Goal: Task Accomplishment & Management: Complete application form

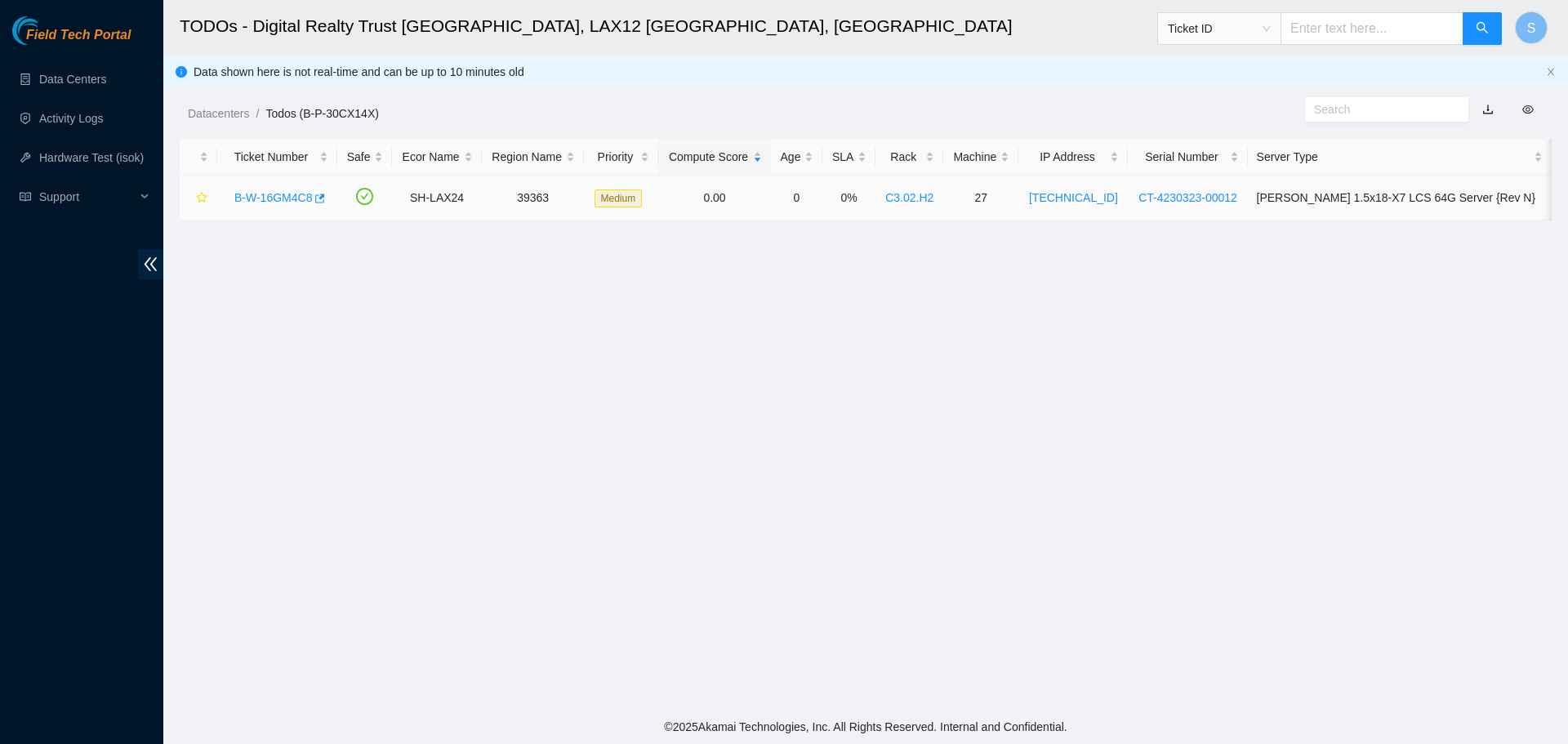
click at [277, 200] on link "B-W-16GM4C8" at bounding box center [273, 197] width 78 height 13
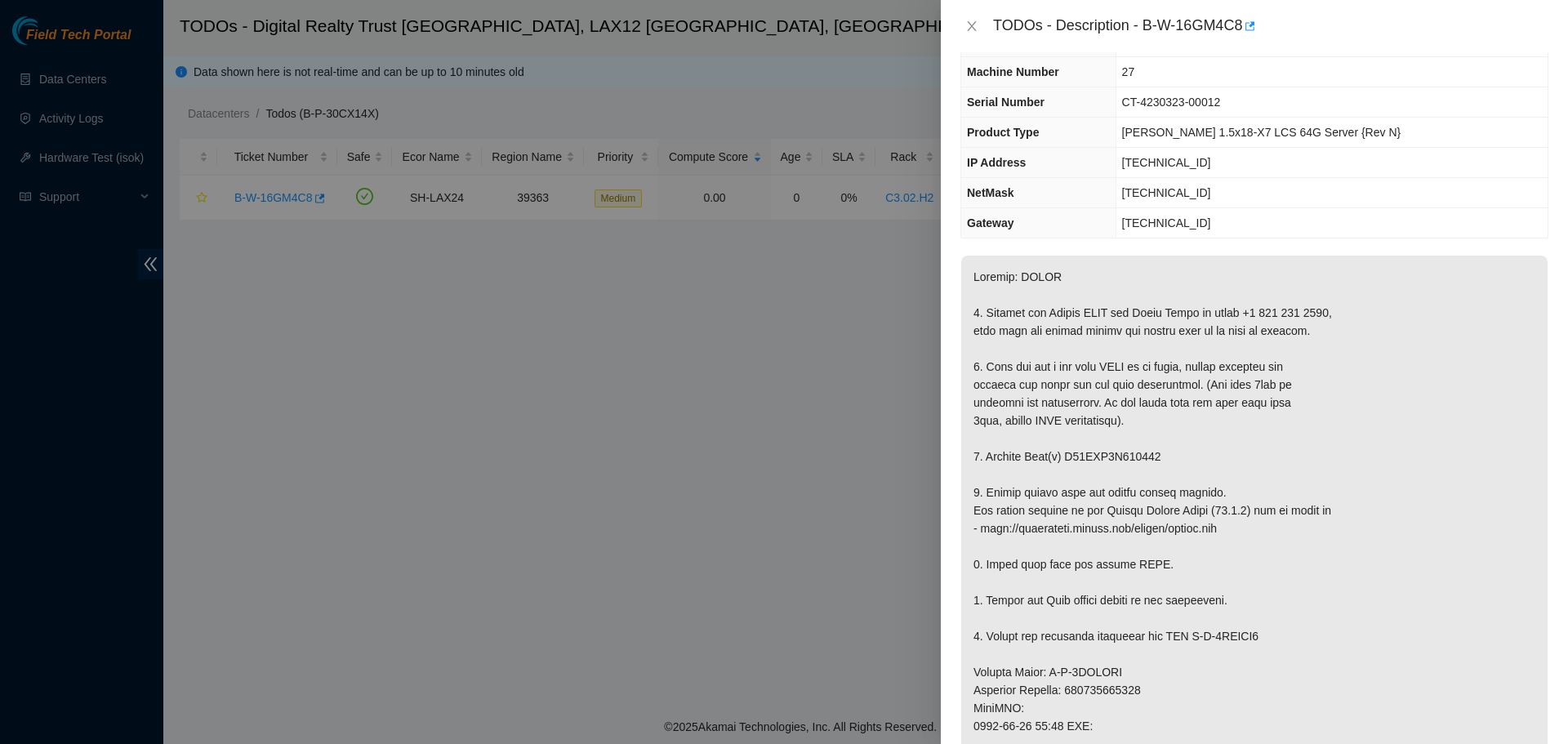
scroll to position [81, 0]
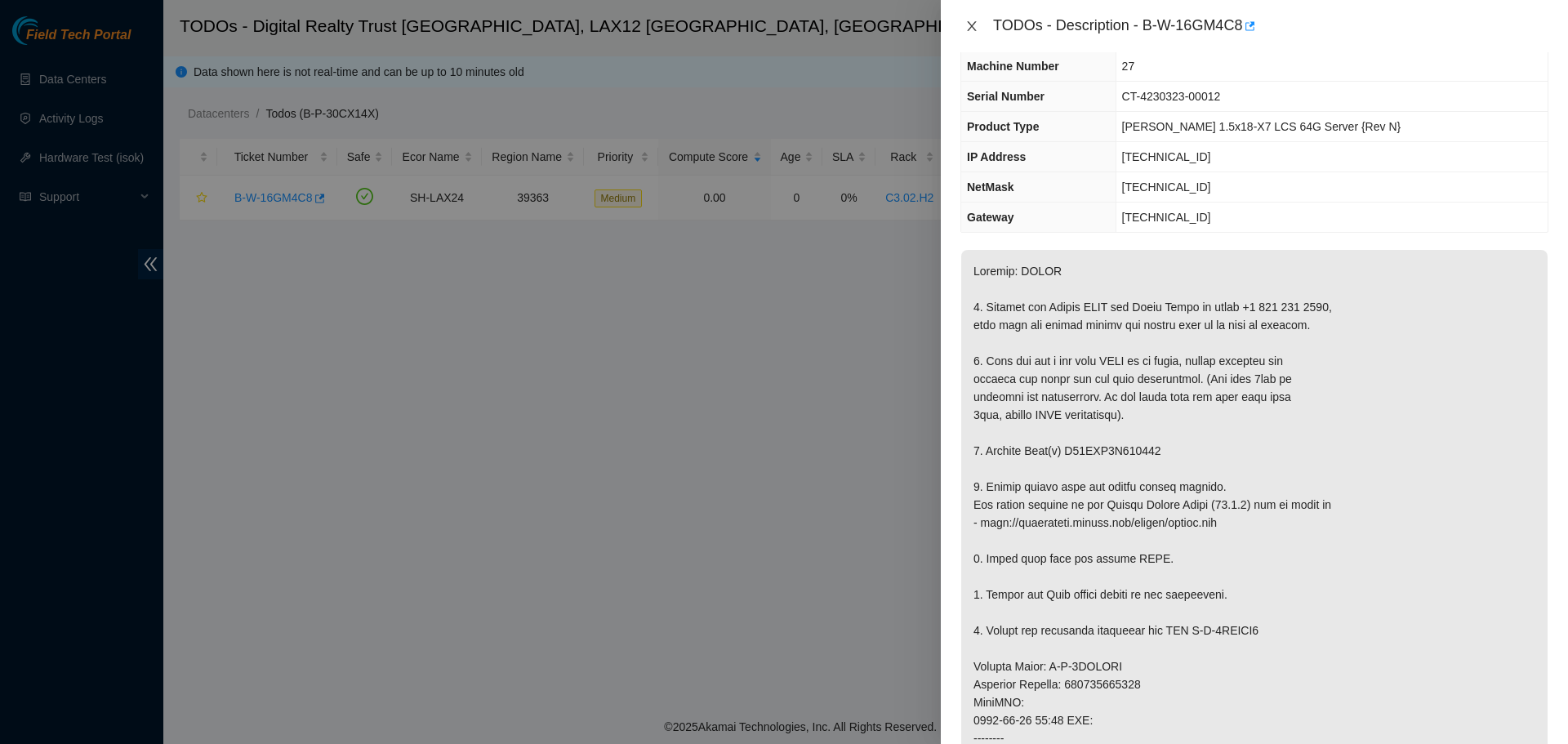
click at [963, 26] on button "Close" at bounding box center [972, 26] width 22 height 16
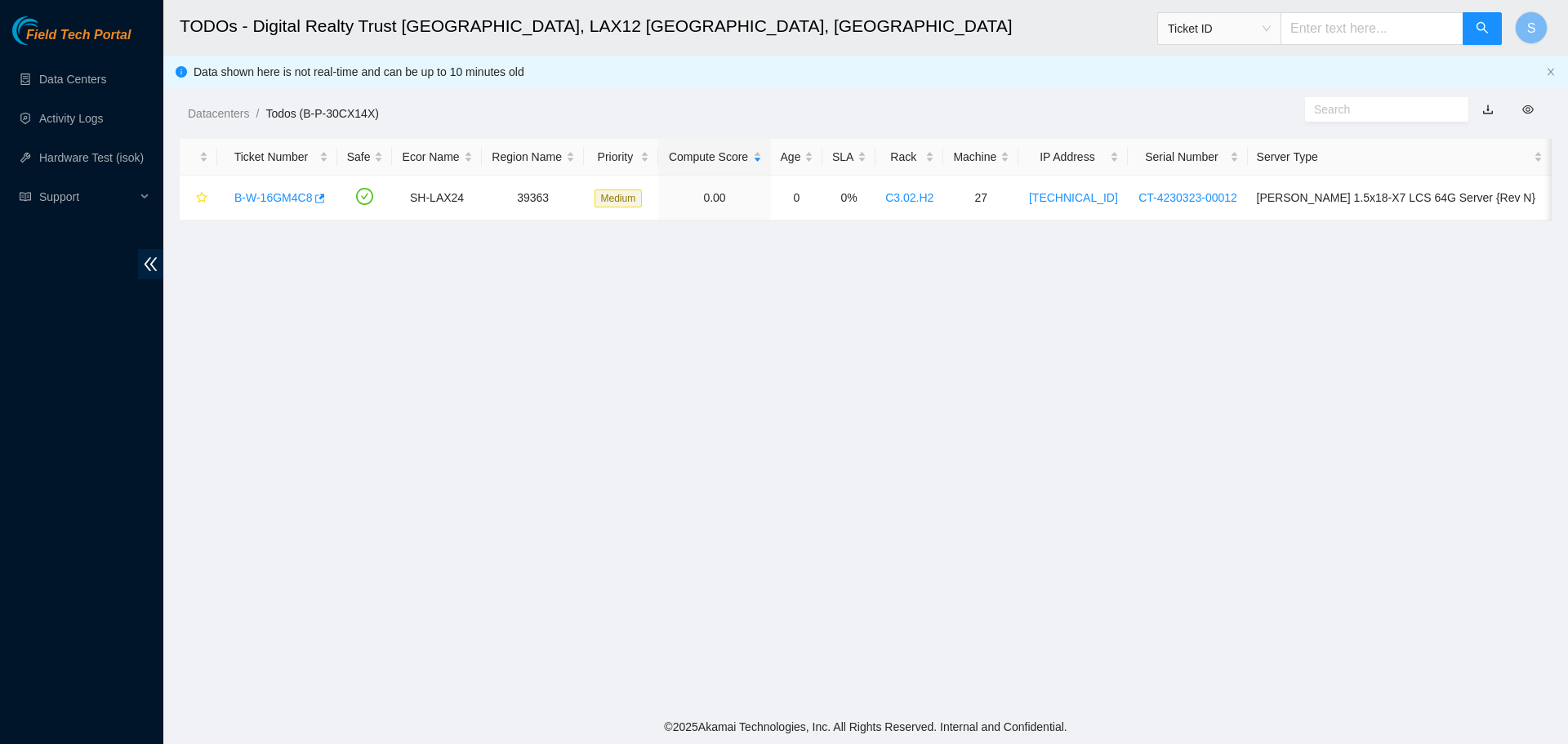
scroll to position [118, 0]
click at [277, 196] on link "B-W-16GM4C8" at bounding box center [273, 197] width 78 height 13
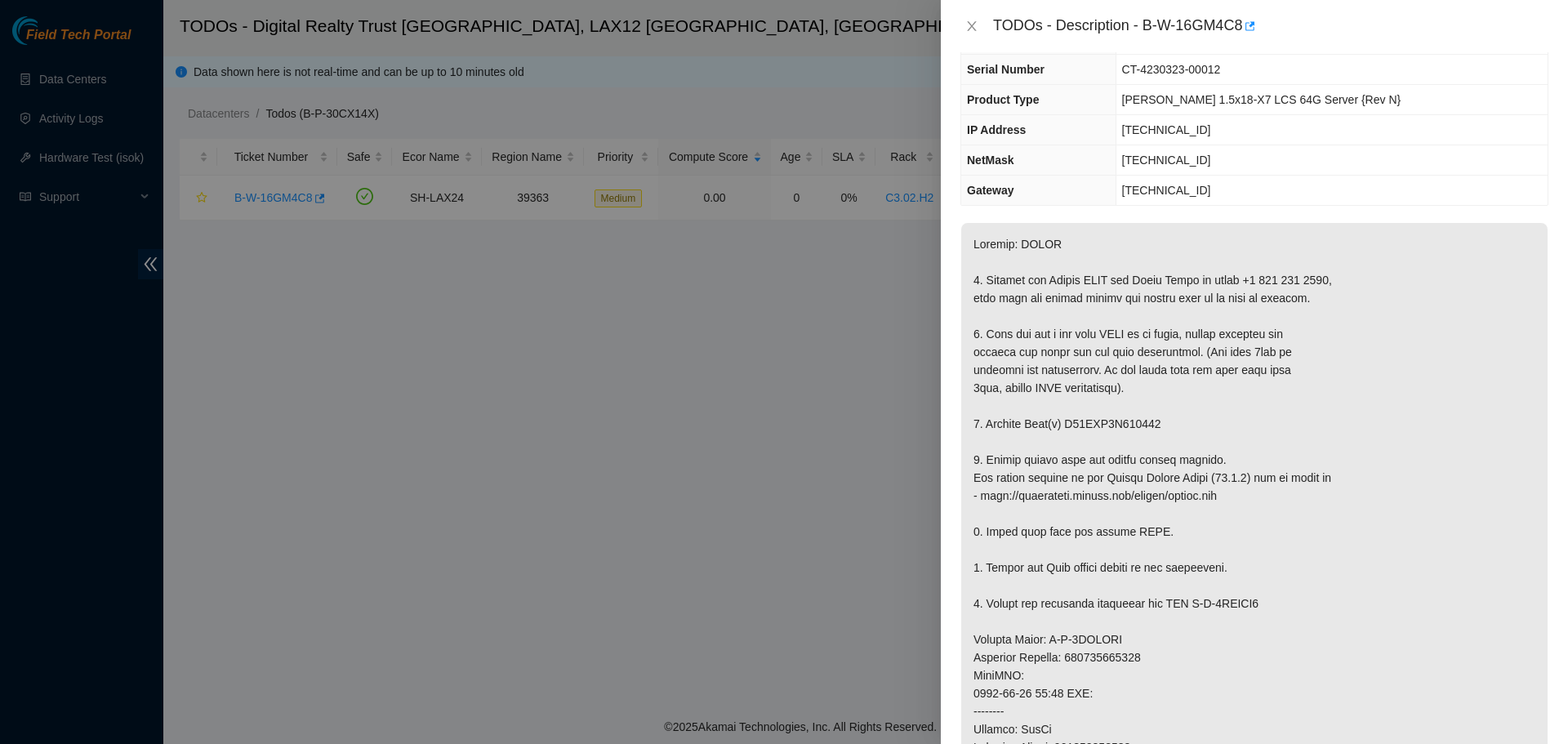
scroll to position [0, 0]
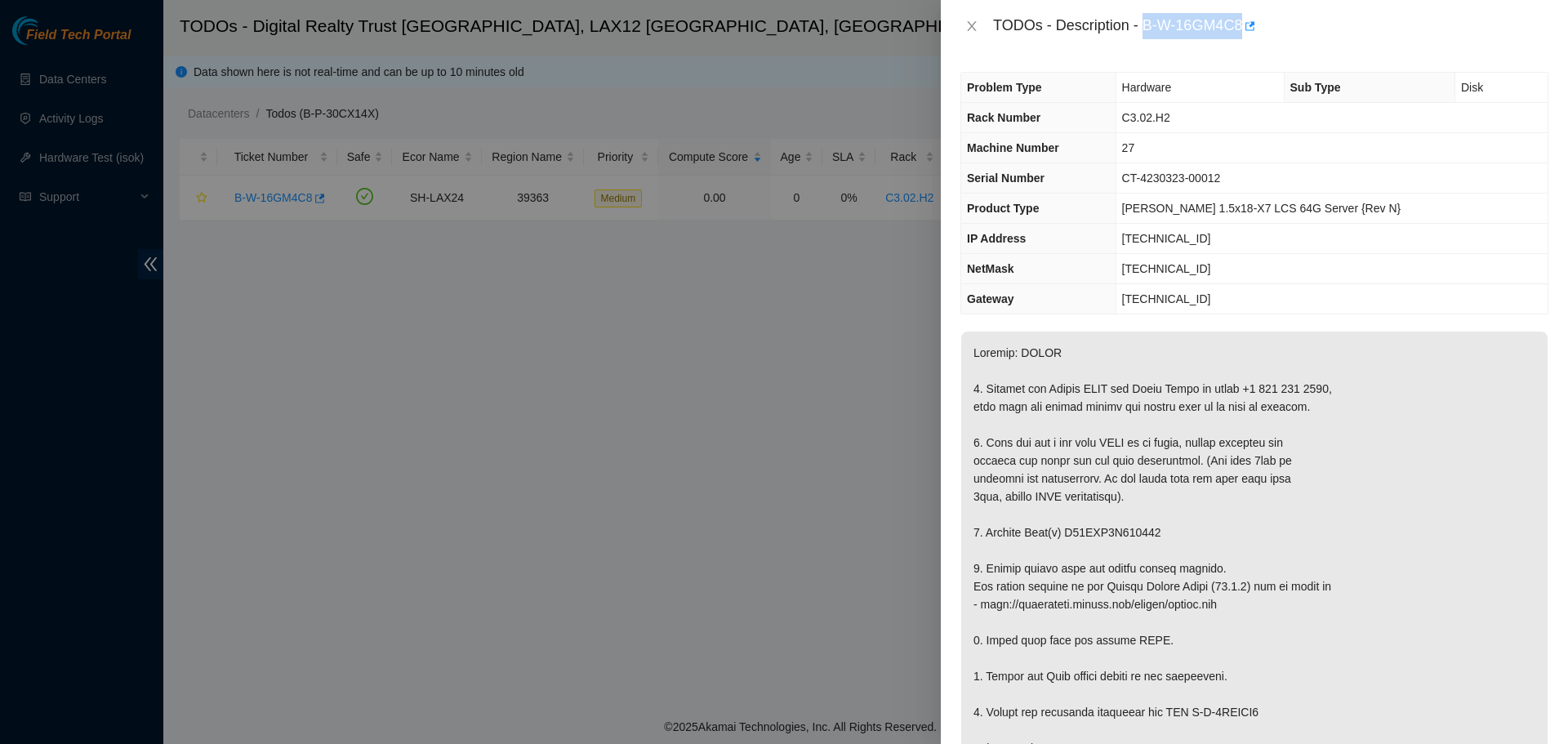
drag, startPoint x: 1144, startPoint y: 27, endPoint x: 1241, endPoint y: 38, distance: 97.6
click at [1241, 38] on div "TODOs - Description - B-W-16GM4C8" at bounding box center [1271, 26] width 555 height 26
click at [1044, 79] on th "Problem Type" at bounding box center [1037, 88] width 154 height 30
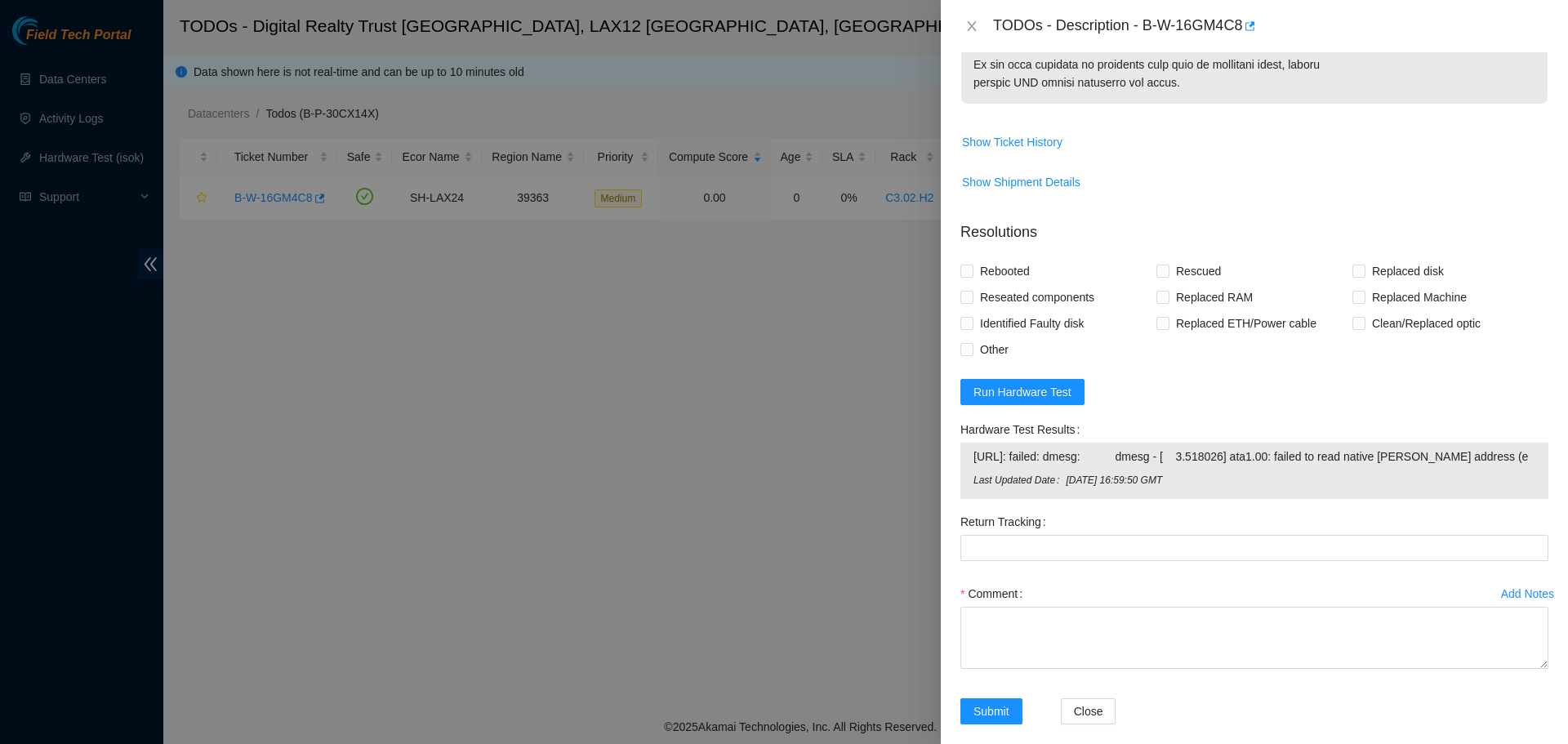
scroll to position [1116, 0]
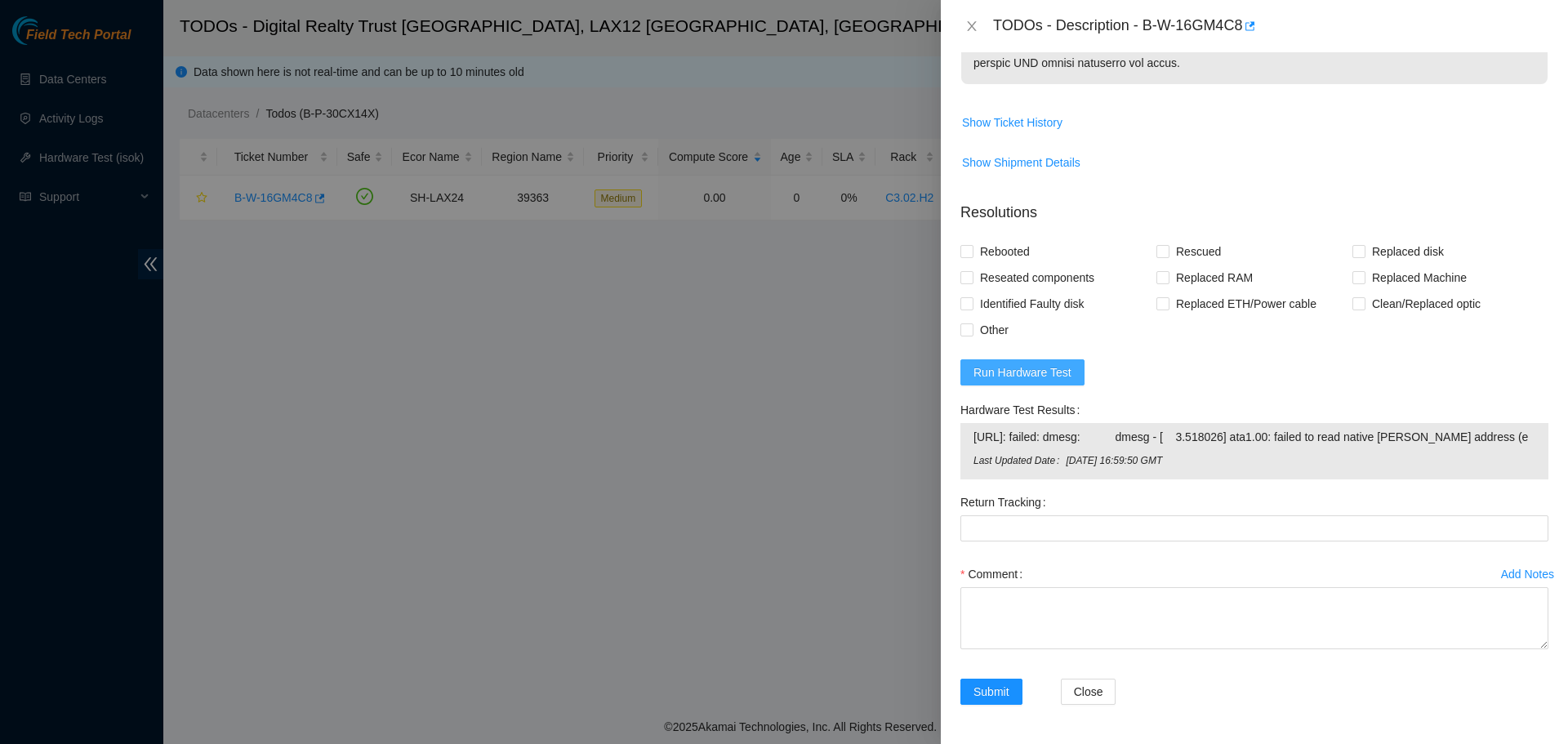
click at [1038, 362] on button "Run Hardware Test" at bounding box center [1022, 372] width 124 height 26
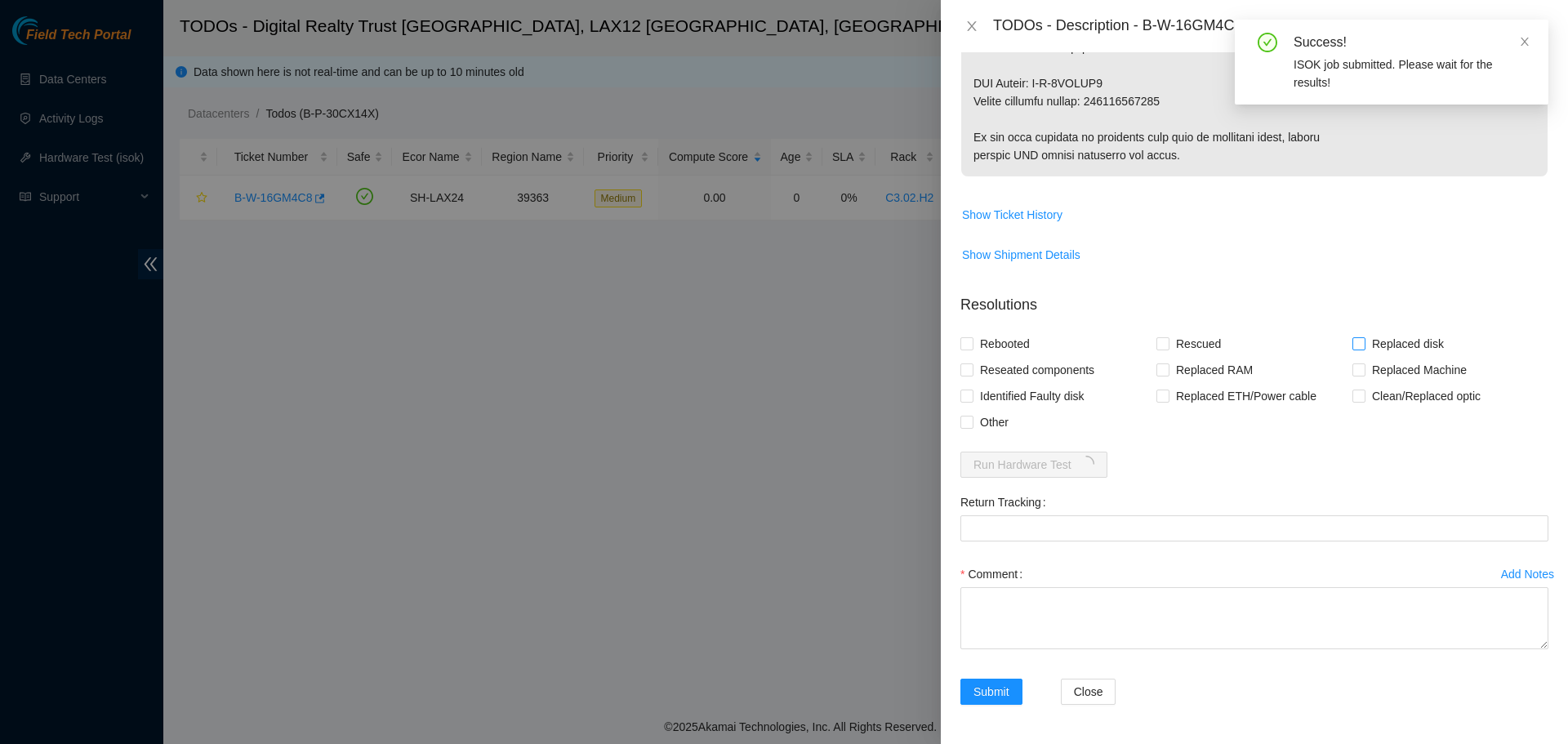
click at [1408, 341] on span "Replaced disk" at bounding box center [1407, 344] width 85 height 26
click at [1363, 341] on input "Replaced disk" at bounding box center [1358, 343] width 11 height 11
checkbox input "true"
click at [1000, 344] on span "Rebooted" at bounding box center [1005, 344] width 63 height 26
click at [972, 344] on input "Rebooted" at bounding box center [966, 343] width 11 height 11
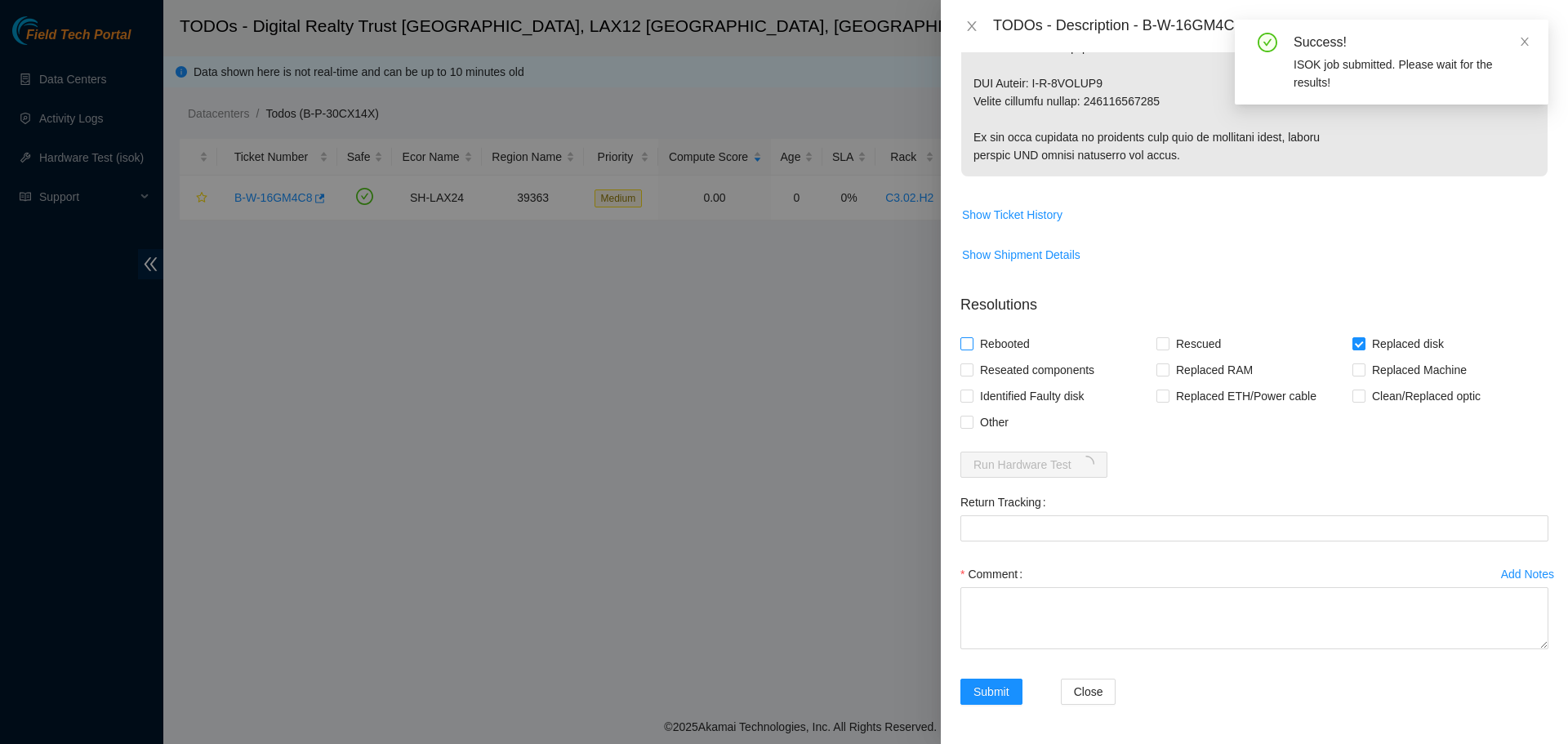
checkbox input "true"
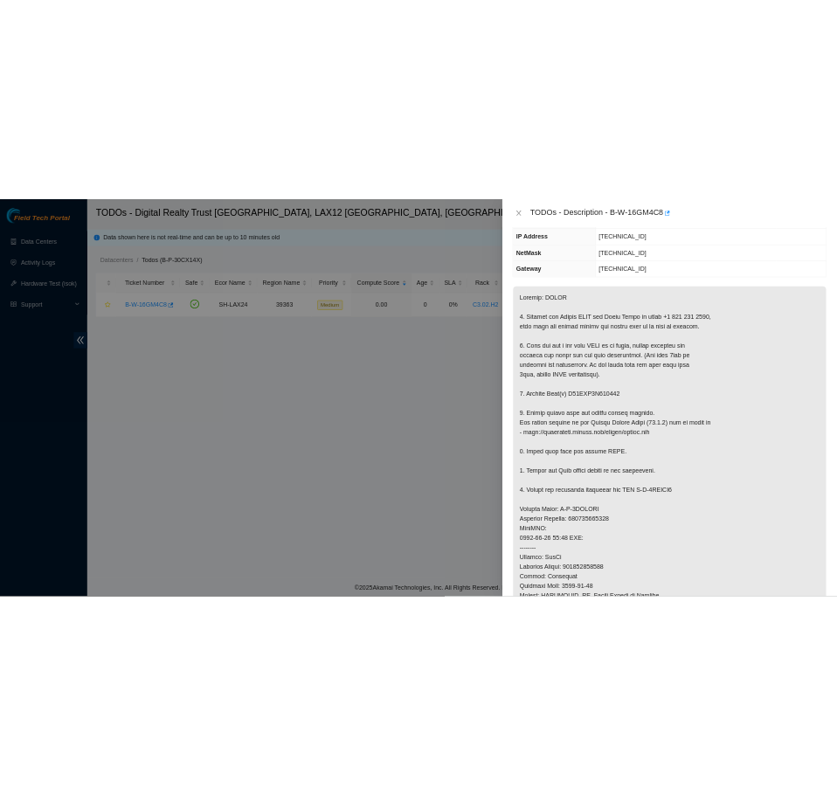
scroll to position [0, 0]
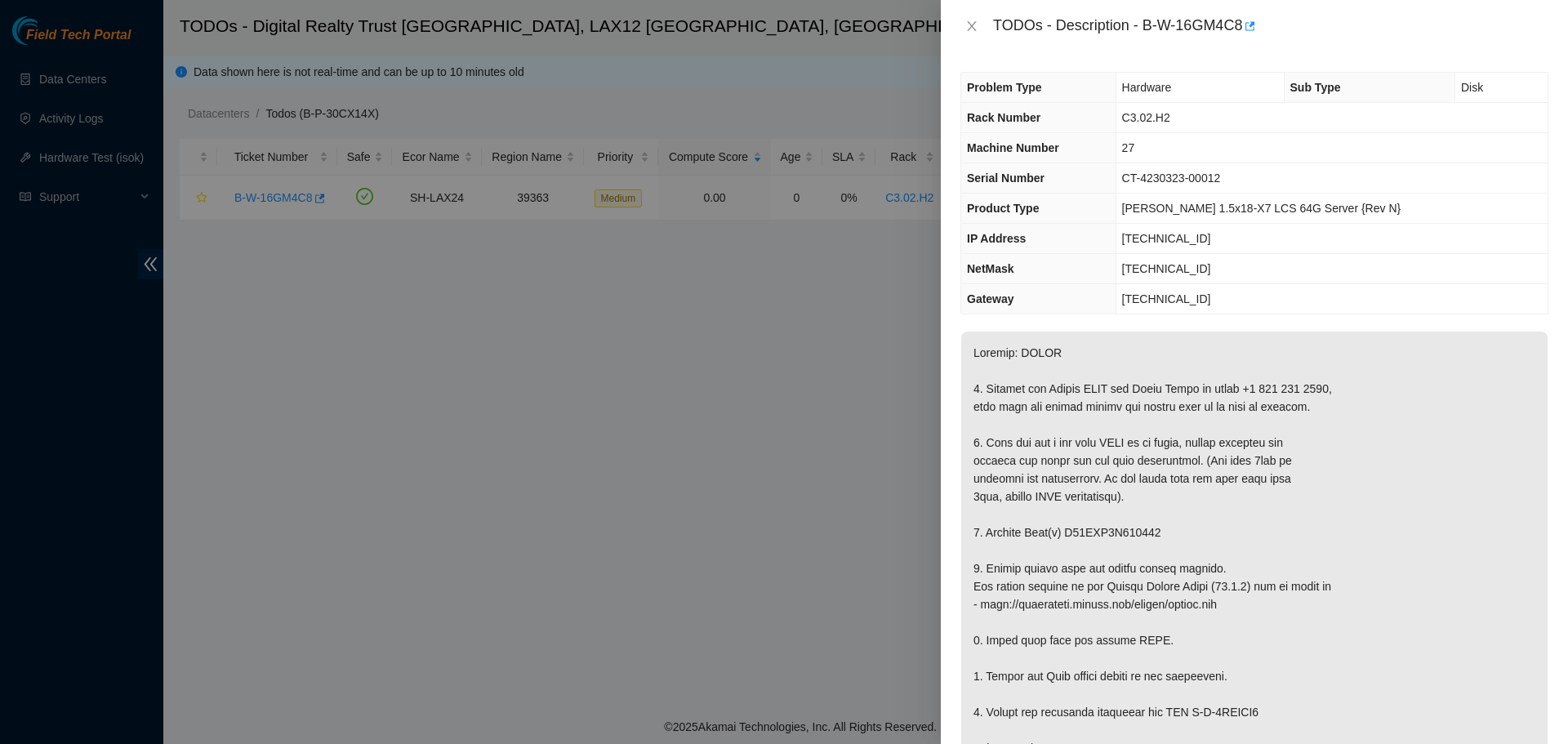
click at [673, 125] on div at bounding box center [784, 372] width 1568 height 744
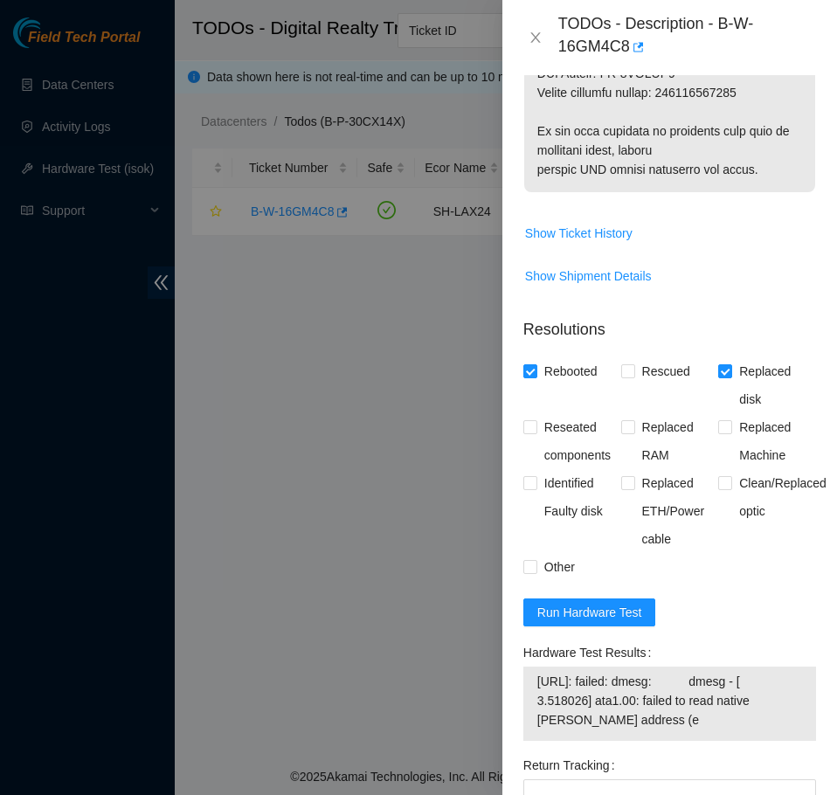
scroll to position [1485, 0]
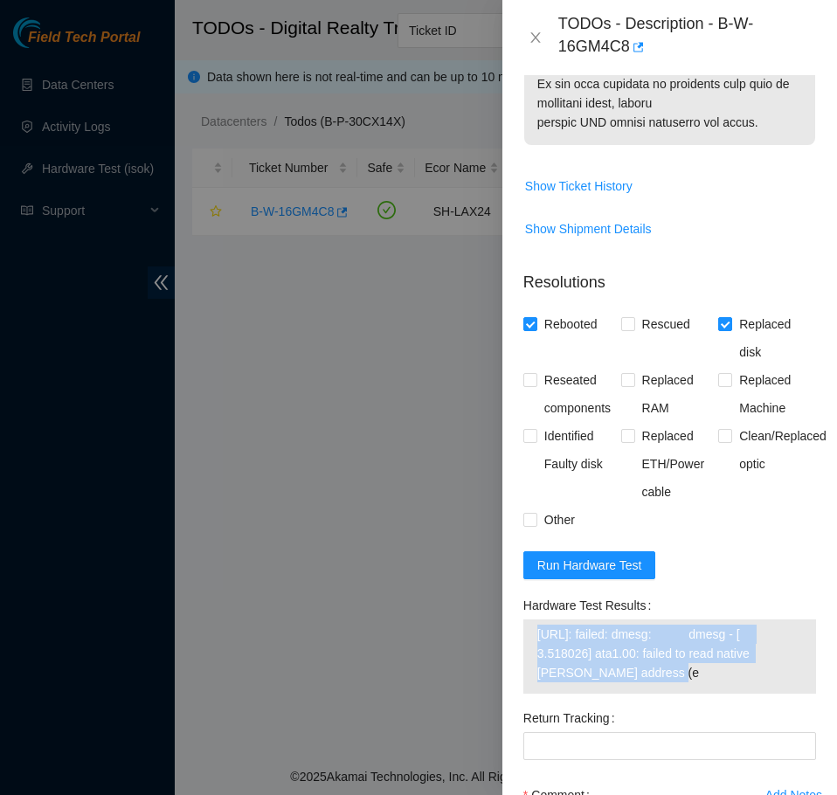
drag, startPoint x: 646, startPoint y: 610, endPoint x: 538, endPoint y: 585, distance: 110.4
click at [538, 625] on span "[URL]: failed: dmesg: dmesg - [ 3.518026] ata1.00: failed to read native [PERSO…" at bounding box center [669, 654] width 265 height 58
copy span "[URL]: failed: dmesg: dmesg - [ 3.518026] ata1.00: failed to read native [PERSO…"
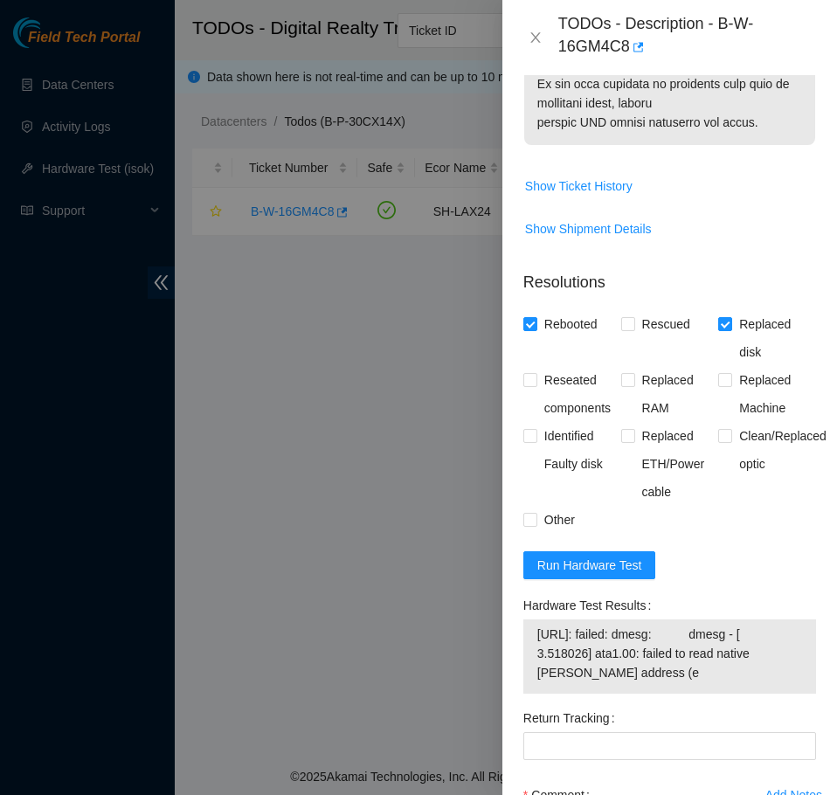
click at [696, 530] on form "Resolutions Rebooted Rescued Replaced disk Reseated components Replaced RAM Rep…" at bounding box center [669, 606] width 293 height 699
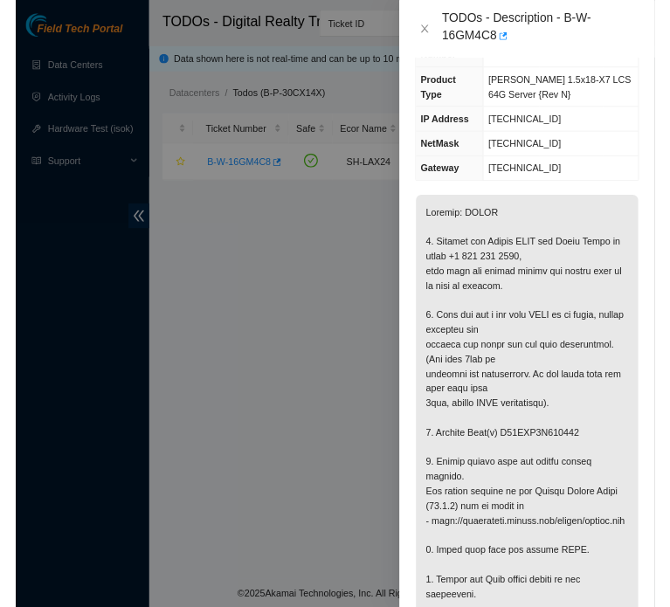
scroll to position [0, 0]
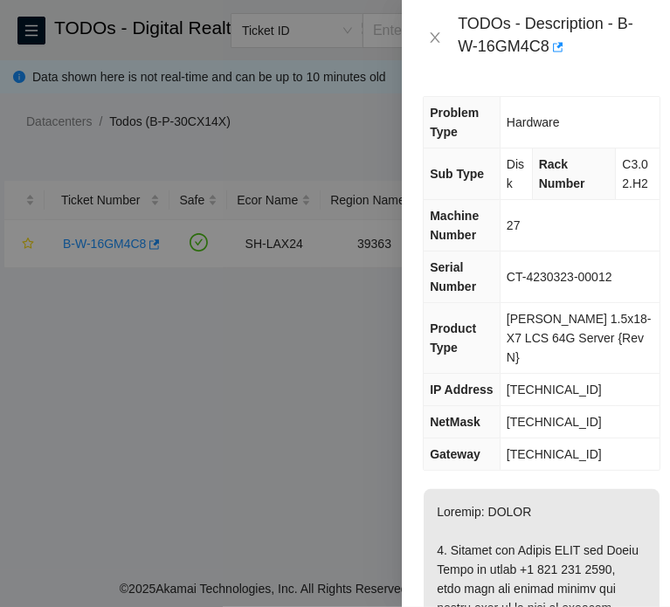
drag, startPoint x: 416, startPoint y: 566, endPoint x: 250, endPoint y: 648, distance: 185.2
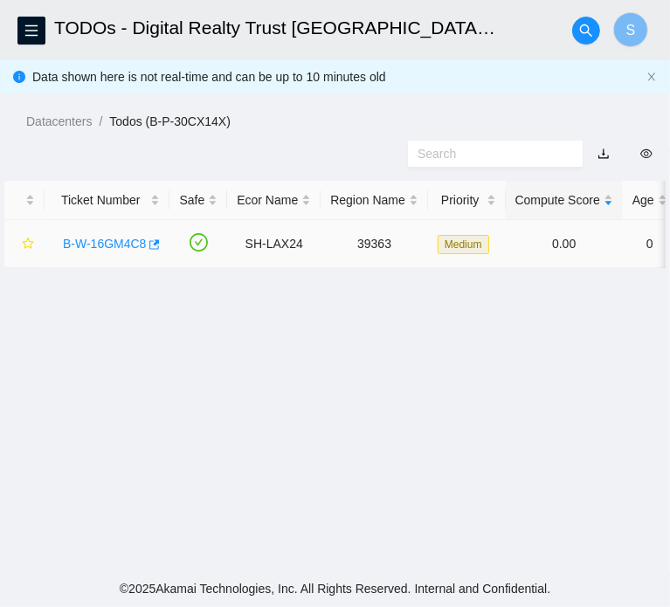
click at [114, 251] on link "B-W-16GM4C8" at bounding box center [104, 244] width 83 height 14
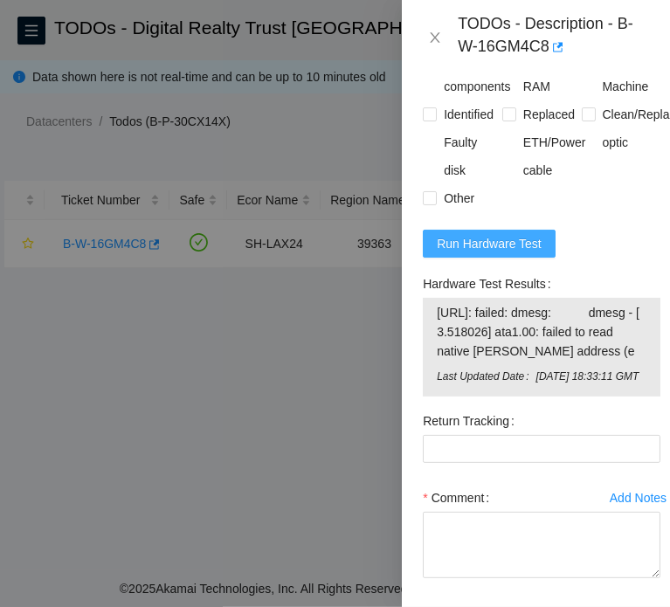
click at [530, 253] on span "Run Hardware Test" at bounding box center [489, 243] width 105 height 19
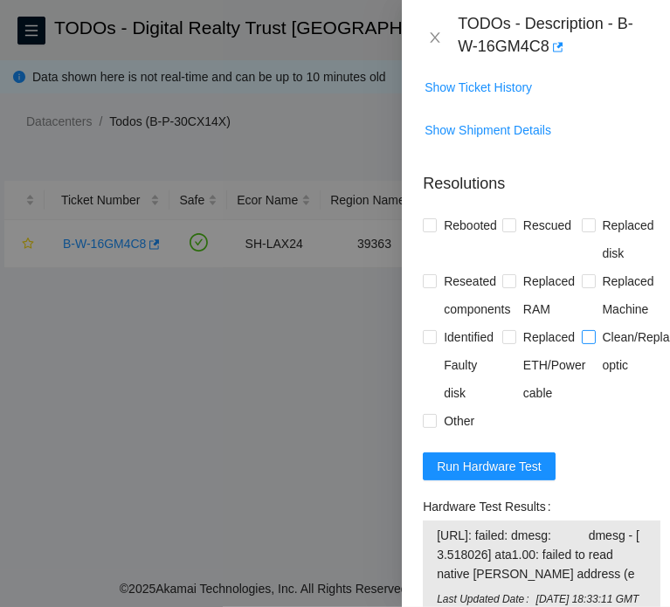
scroll to position [1832, 0]
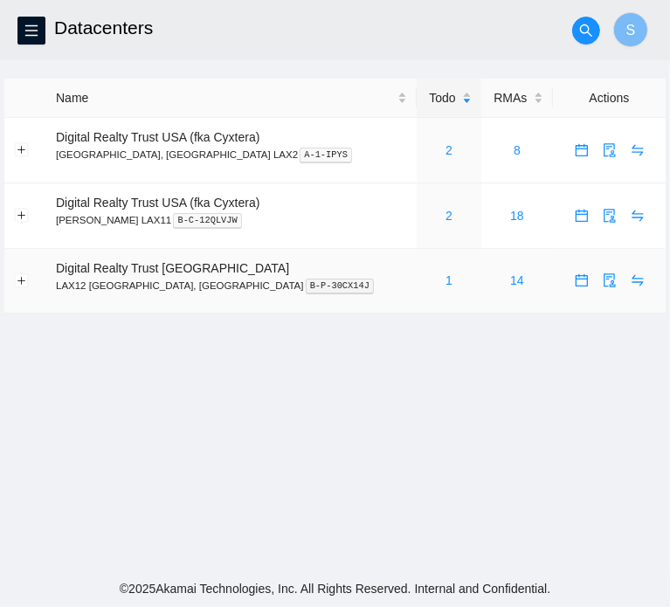
click at [426, 286] on div "1" at bounding box center [448, 280] width 45 height 19
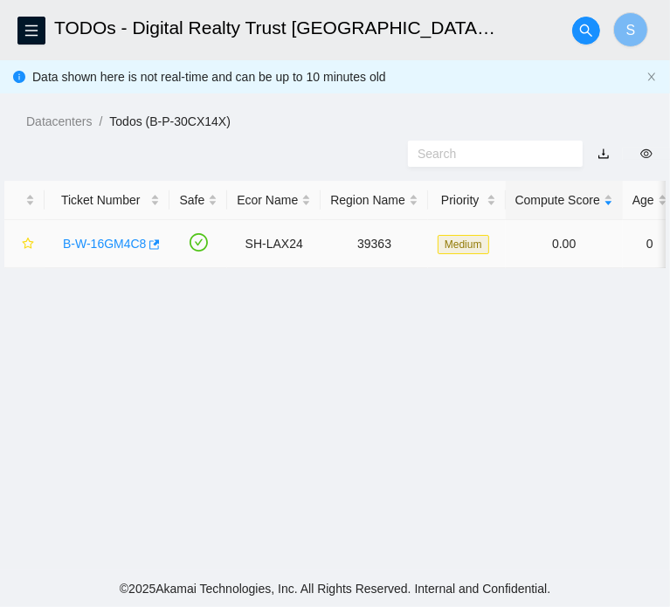
click at [94, 251] on link "B-W-16GM4C8" at bounding box center [104, 244] width 83 height 14
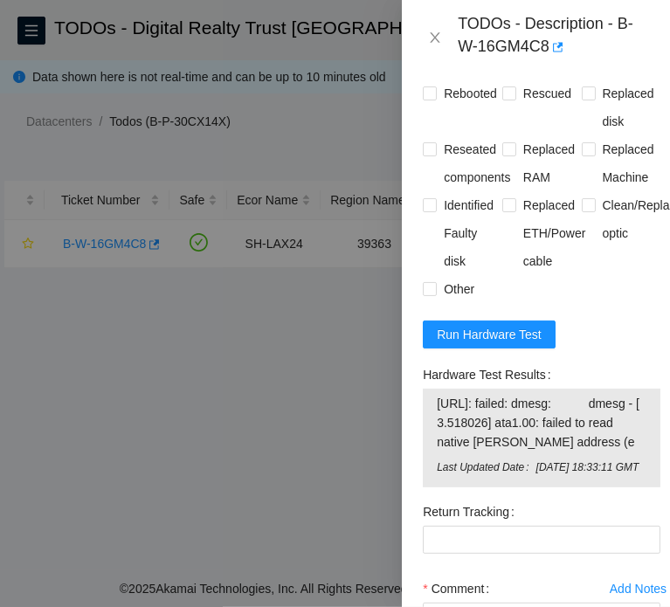
scroll to position [1835, 0]
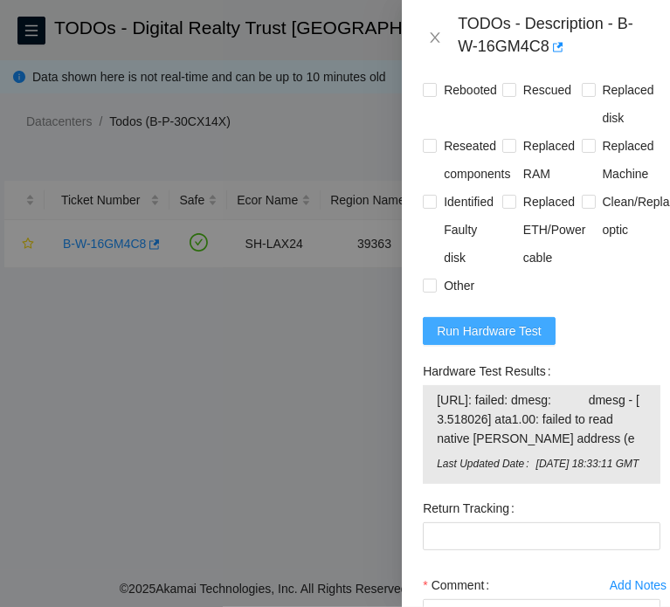
drag, startPoint x: 510, startPoint y: 370, endPoint x: 523, endPoint y: 370, distance: 13.1
click at [512, 341] on span "Run Hardware Test" at bounding box center [489, 331] width 105 height 19
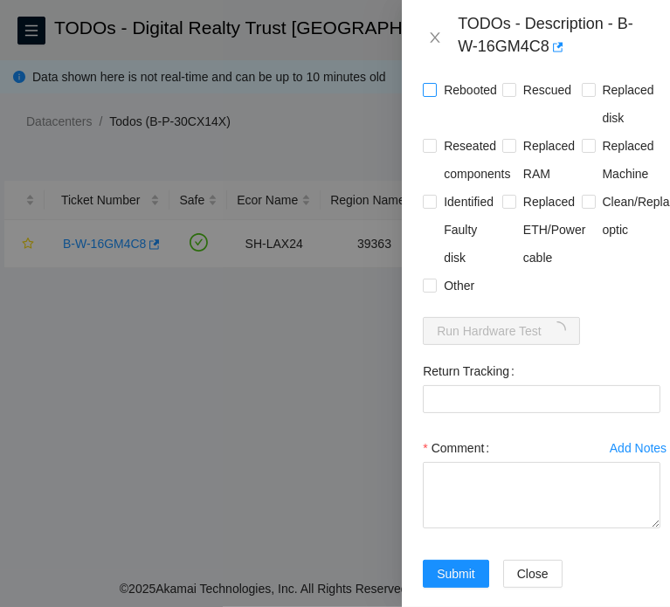
click at [481, 104] on span "Rebooted" at bounding box center [470, 90] width 67 height 28
click at [435, 95] on input "Rebooted" at bounding box center [429, 89] width 12 height 12
checkbox input "true"
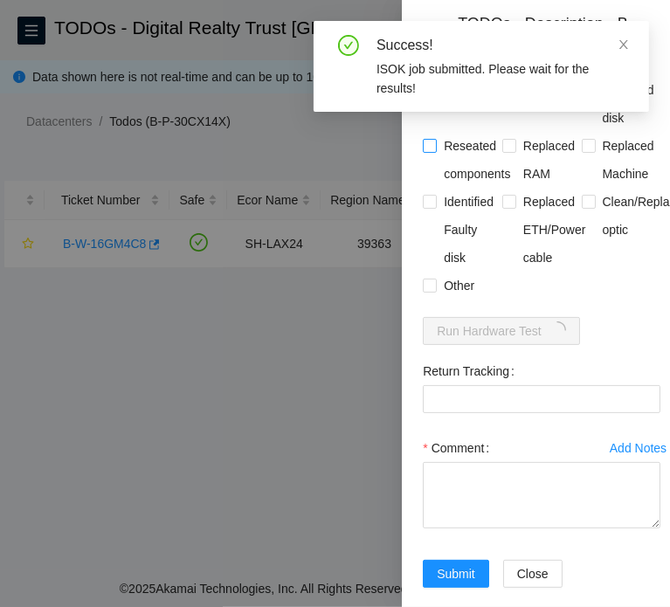
click at [464, 188] on span "Reseated components" at bounding box center [477, 160] width 80 height 56
click at [435, 151] on input "Reseated components" at bounding box center [429, 145] width 12 height 12
checkbox input "true"
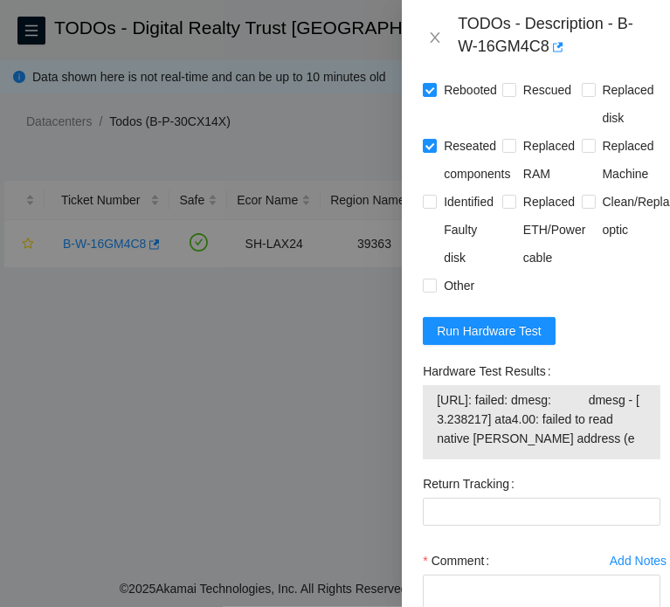
click at [496, 384] on form "Resolutions Rebooted Rescued Replaced disk Reseated components Replaced RAM Rep…" at bounding box center [542, 372] width 238 height 699
click at [482, 341] on span "Run Hardware Test" at bounding box center [489, 331] width 105 height 19
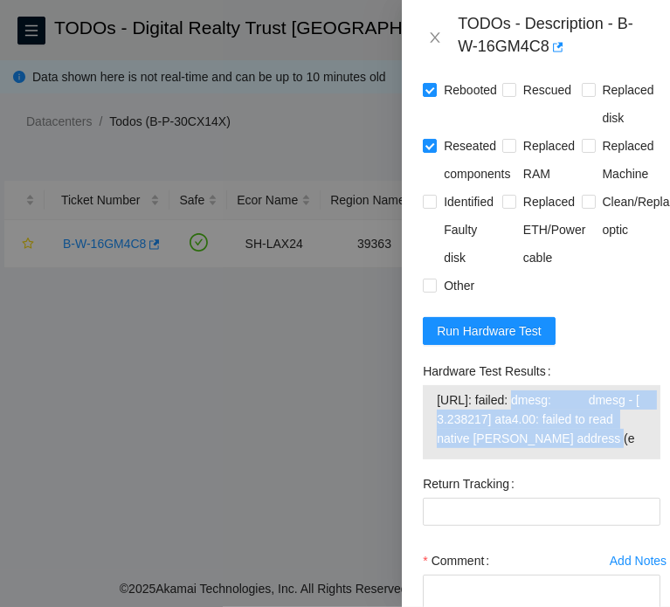
drag, startPoint x: 601, startPoint y: 484, endPoint x: 517, endPoint y: 441, distance: 94.2
click at [517, 441] on span "184.27.194.40: failed: dmesg: dmesg - [ 3.238217] ata4.00: failed to read nativ…" at bounding box center [542, 420] width 210 height 58
copy span "failed: dmesg: dmesg - [ 3.238217] ata4.00: failed to read native max address (e"
click at [605, 455] on td "184.27.194.40: failed: dmesg: dmesg - [ 3.238217] ata4.00: failed to read nativ…" at bounding box center [541, 423] width 211 height 66
drag, startPoint x: 602, startPoint y: 474, endPoint x: 517, endPoint y: 443, distance: 90.4
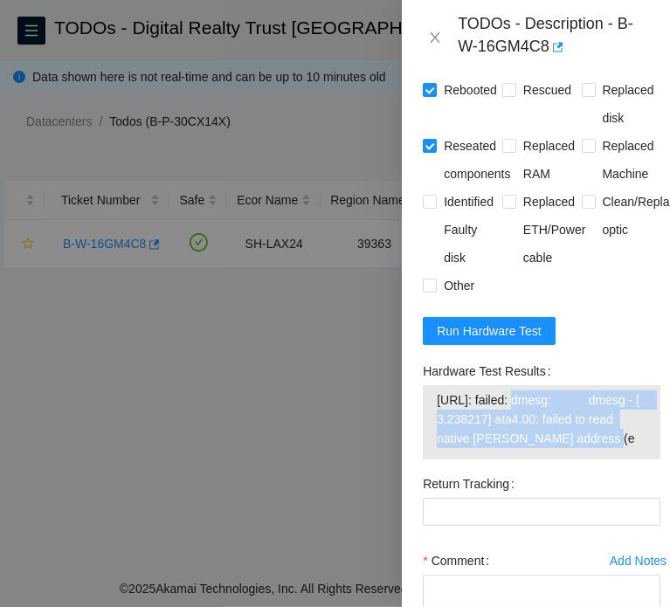
click at [517, 443] on span "184.27.194.40: failed: dmesg: dmesg - [ 3.238217] ata4.00: failed to read nativ…" at bounding box center [542, 420] width 210 height 58
copy span "failed: dmesg: dmesg - [ 3.238217] ata4.00: failed to read native max address (e"
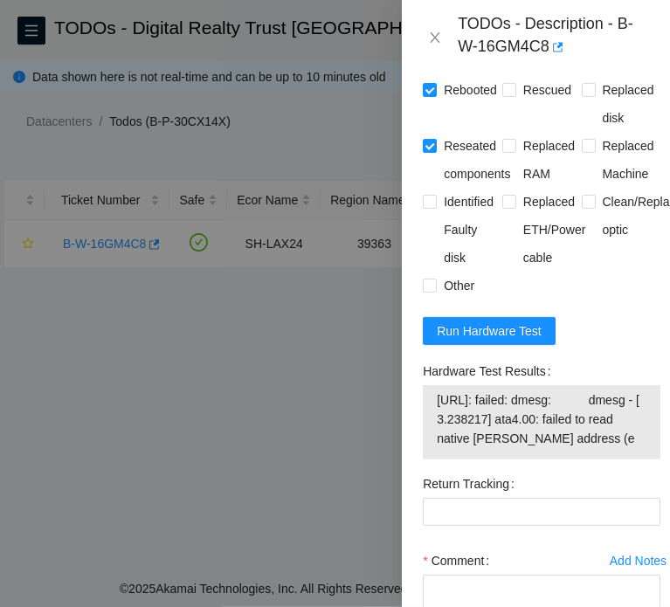
click at [605, 385] on div "Hardware Test Results" at bounding box center [542, 371] width 238 height 28
click at [556, 104] on span "Rescued" at bounding box center [547, 90] width 62 height 28
click at [515, 95] on input "Rescued" at bounding box center [508, 89] width 12 height 12
checkbox input "true"
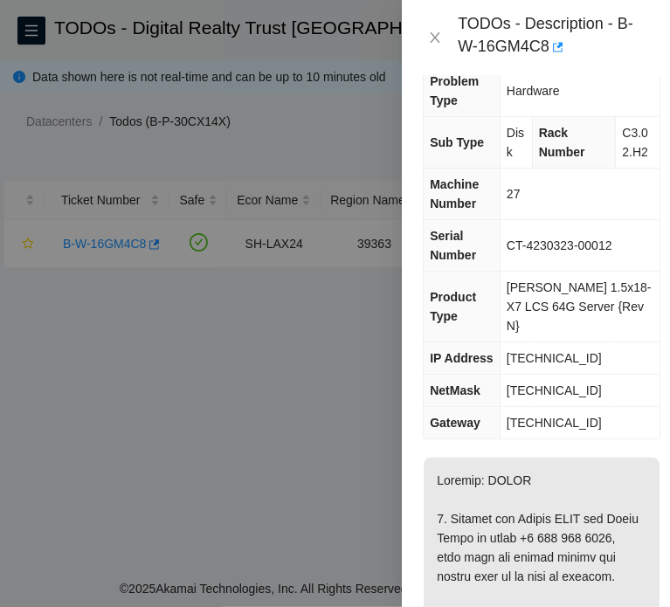
scroll to position [0, 0]
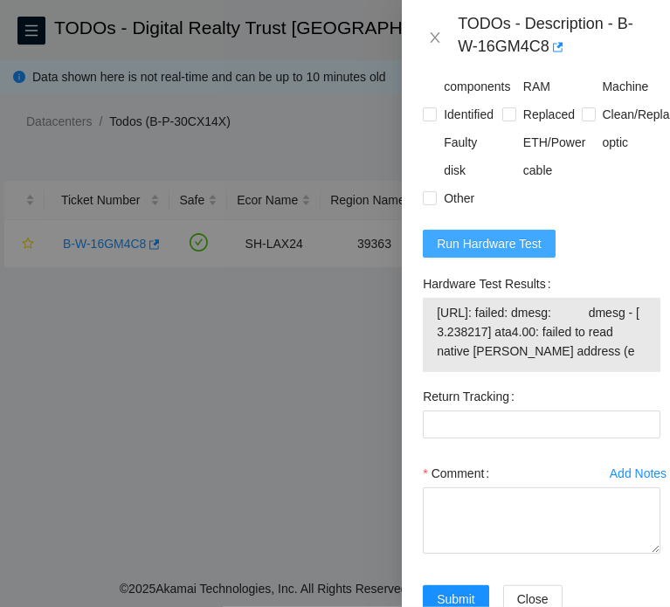
click at [502, 253] on span "Run Hardware Test" at bounding box center [489, 243] width 105 height 19
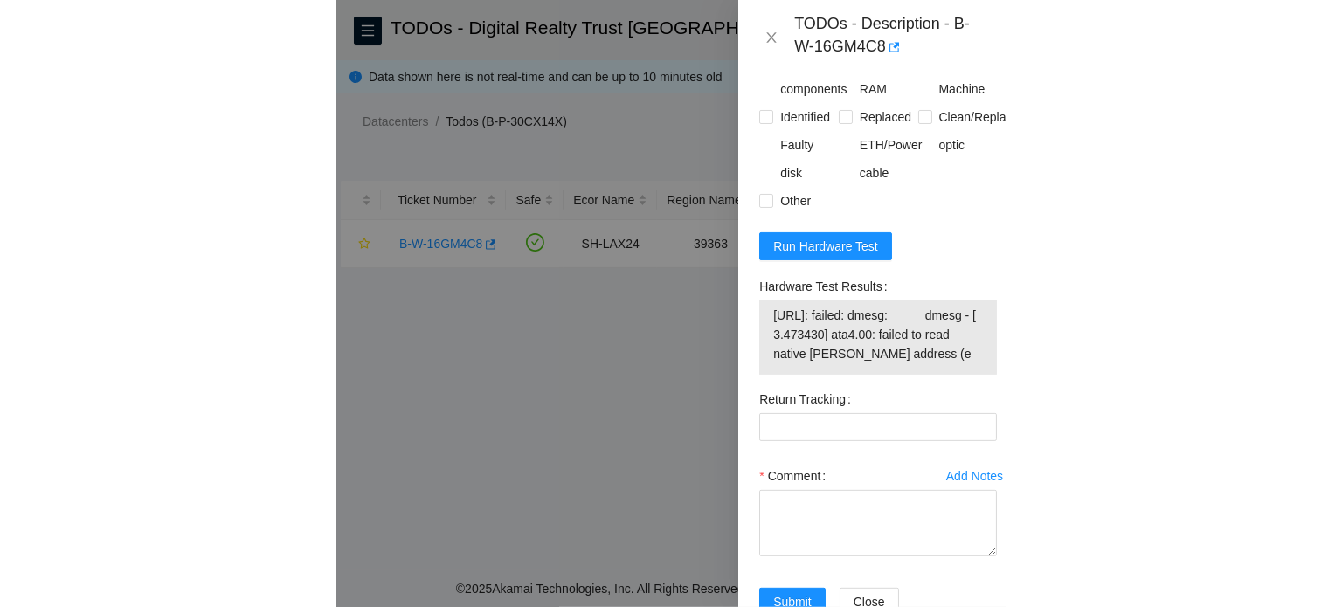
scroll to position [1922, 0]
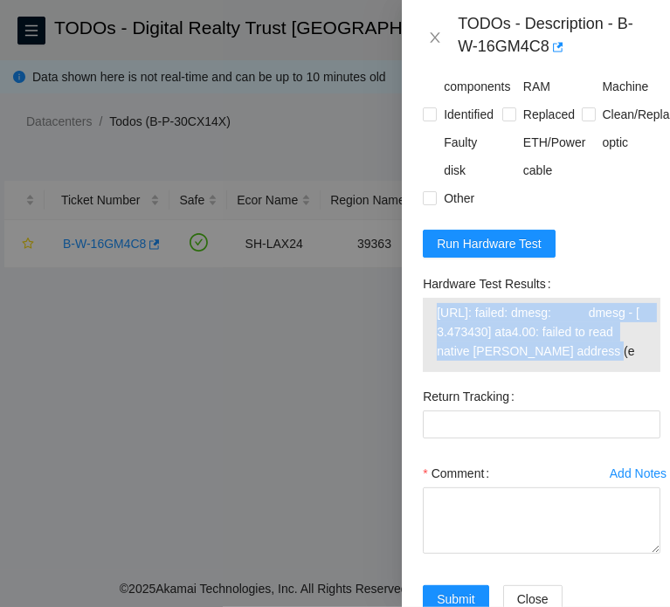
drag, startPoint x: 606, startPoint y: 395, endPoint x: 426, endPoint y: 359, distance: 182.7
click at [426, 359] on div "184.27.194.40: failed: dmesg: dmesg - [ 3.473430] ata4.00: failed to read nativ…" at bounding box center [542, 335] width 238 height 74
copy tbody "184.27.194.40: failed: dmesg: dmesg - [ 3.473430] ata4.00: failed to read nativ…"
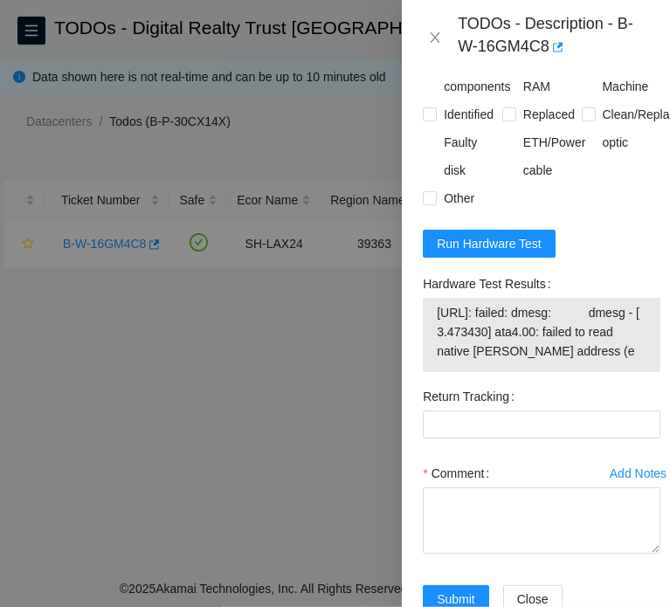
drag, startPoint x: 63, startPoint y: 42, endPoint x: 115, endPoint y: 20, distance: 56.8
click at [63, 42] on div at bounding box center [335, 303] width 670 height 607
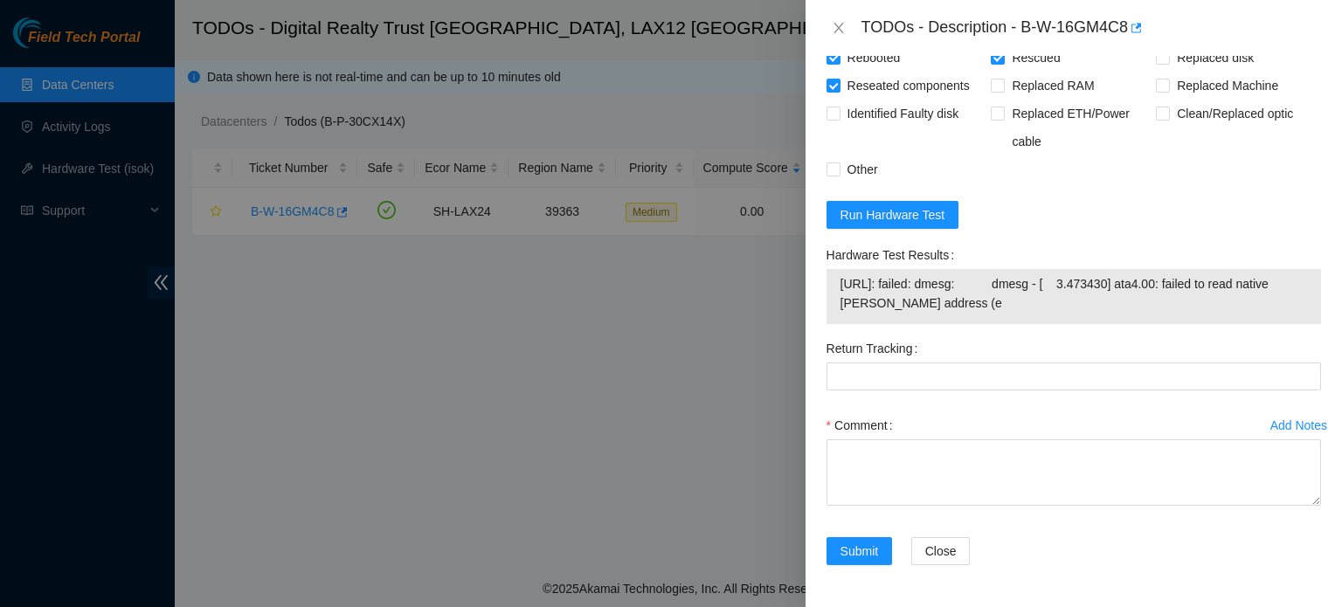
scroll to position [1404, 0]
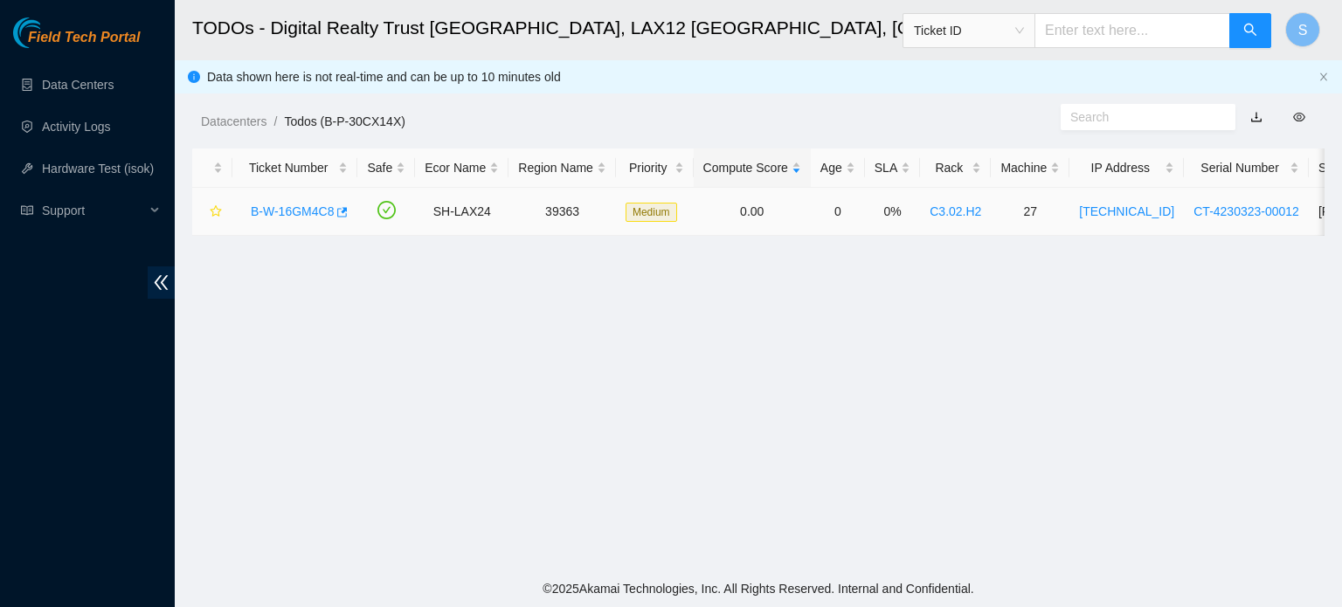
click at [315, 211] on link "B-W-16GM4C8" at bounding box center [292, 211] width 83 height 14
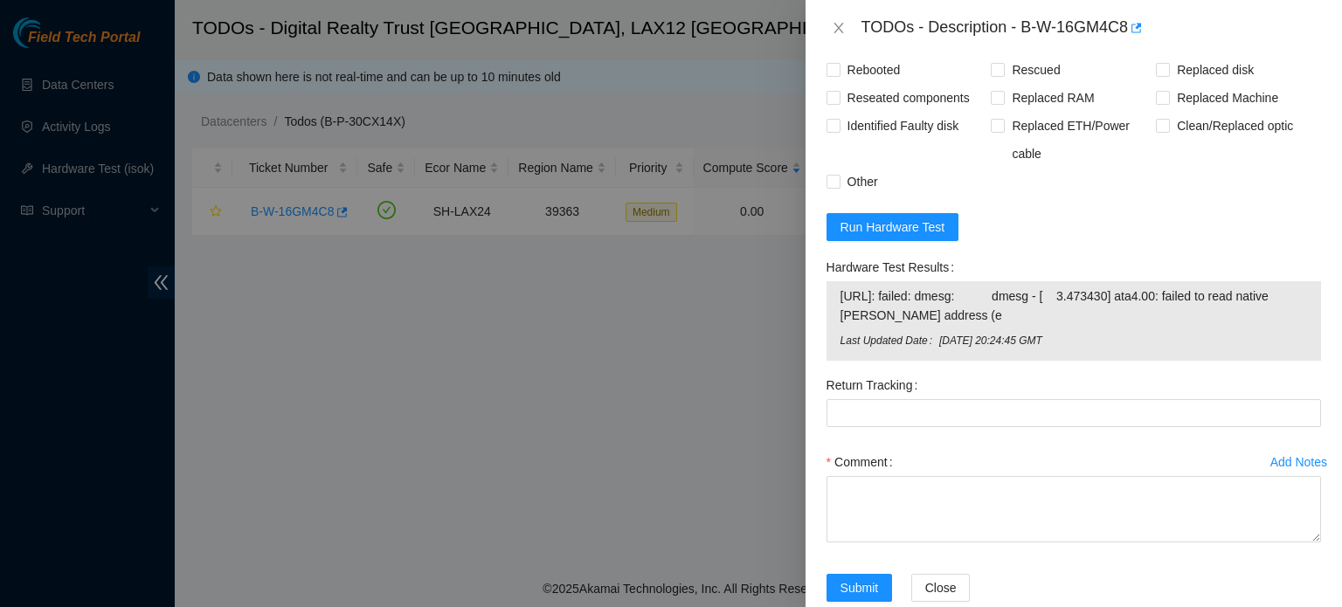
scroll to position [1398, 0]
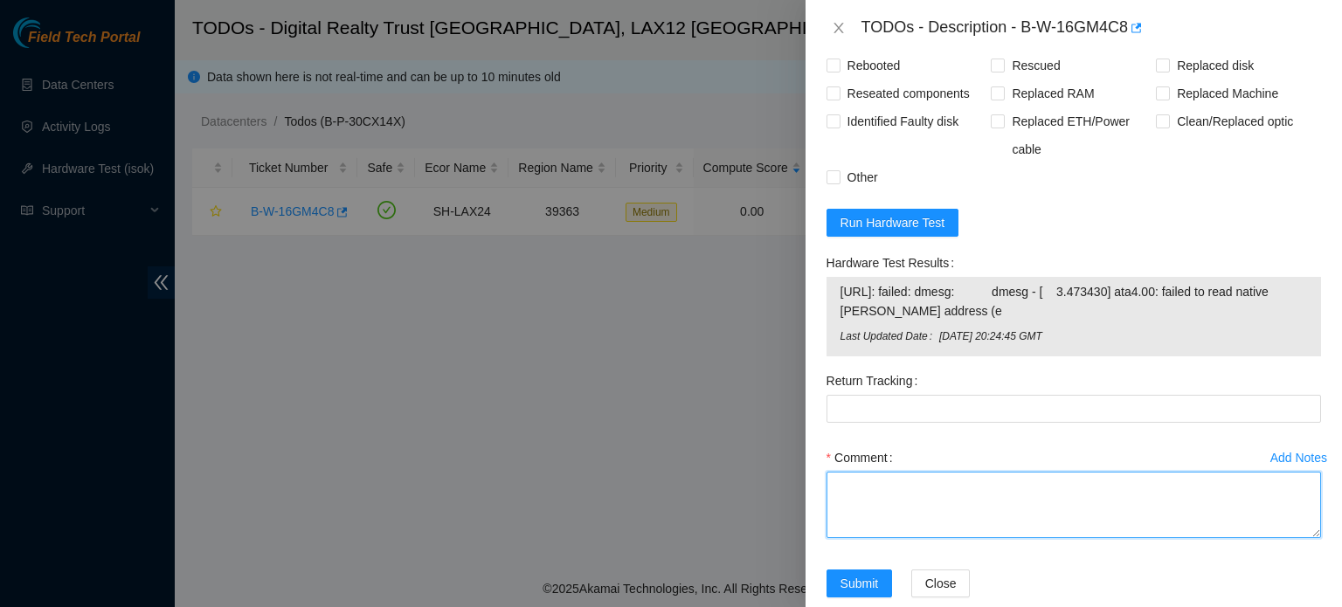
click at [954, 500] on textarea "Comment" at bounding box center [1074, 505] width 495 height 66
paste textarea "B-W-16GM4C8 SH-LAX24 Medium 0 0% C3.02.H2 27 184.27.194.40 CT-4230323-00012 -Co…"
click at [989, 523] on textarea "B-W-16GM4C8 SH-LAX24 Medium 0 0% C3.02.H2 27 184.27.194.40 CT-4230323-00012 -Co…" at bounding box center [1074, 505] width 495 height 66
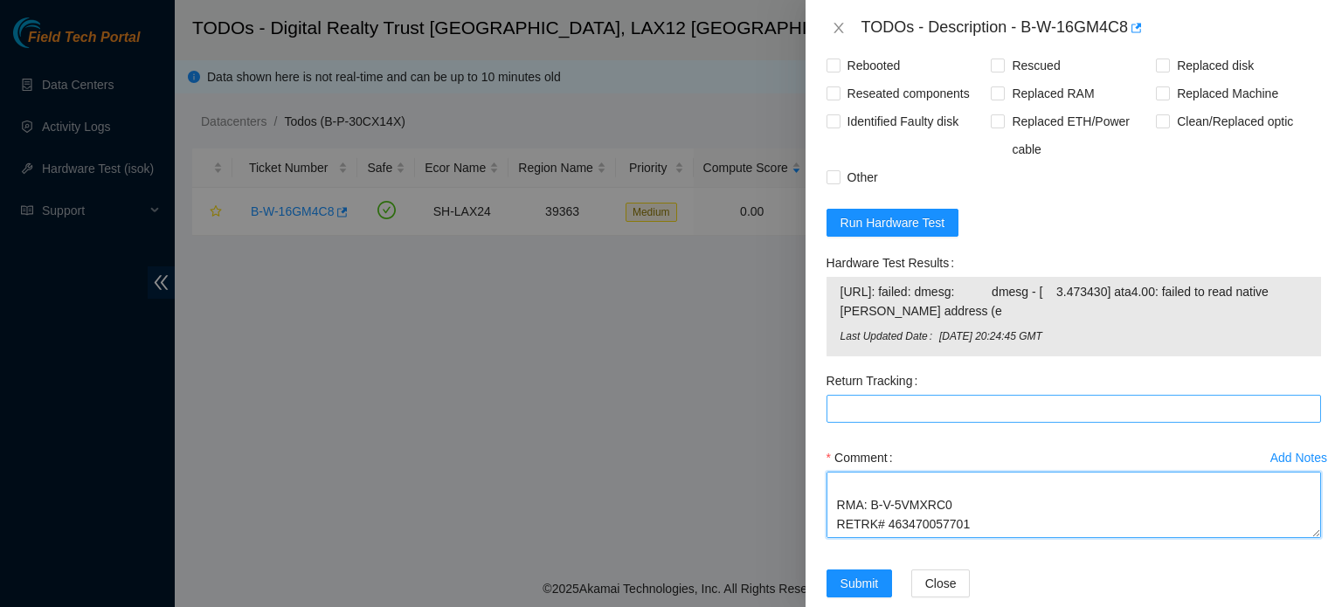
type textarea "B-W-16GM4C8 SH-LAX24 Medium 0 0% C3.02.H2 27 184.27.194.40 CT-4230323-00012 -Co…"
click at [961, 402] on Tracking "Return Tracking" at bounding box center [1074, 409] width 495 height 28
paste Tracking "463470057701"
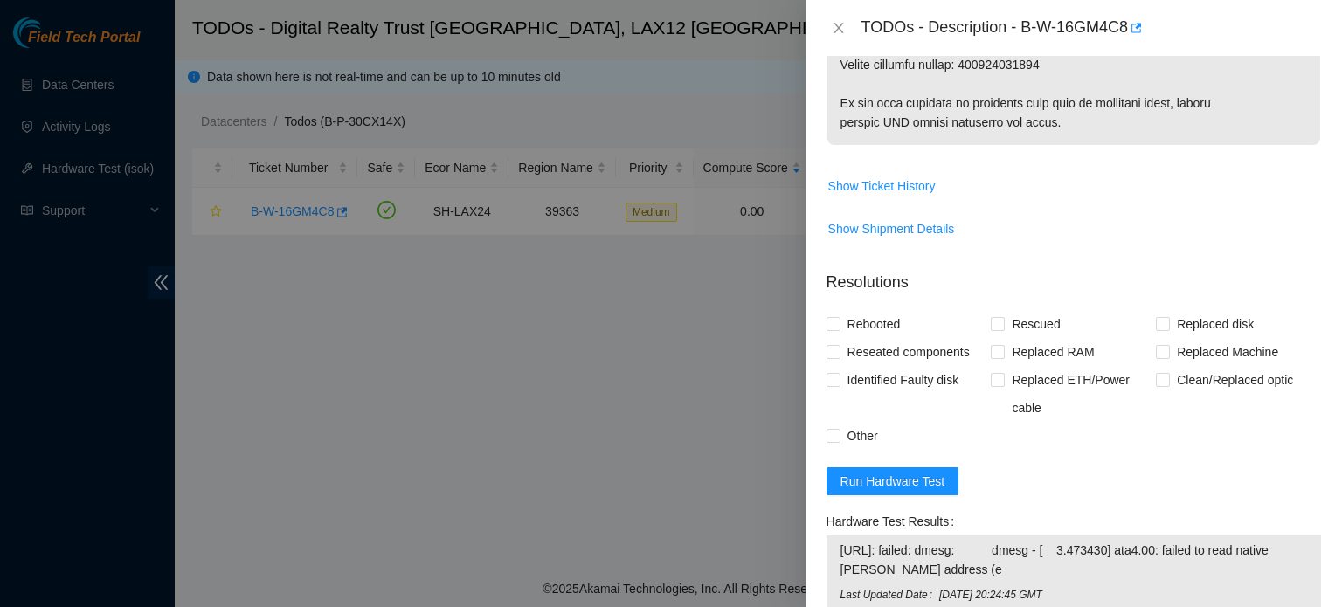
scroll to position [1049, 0]
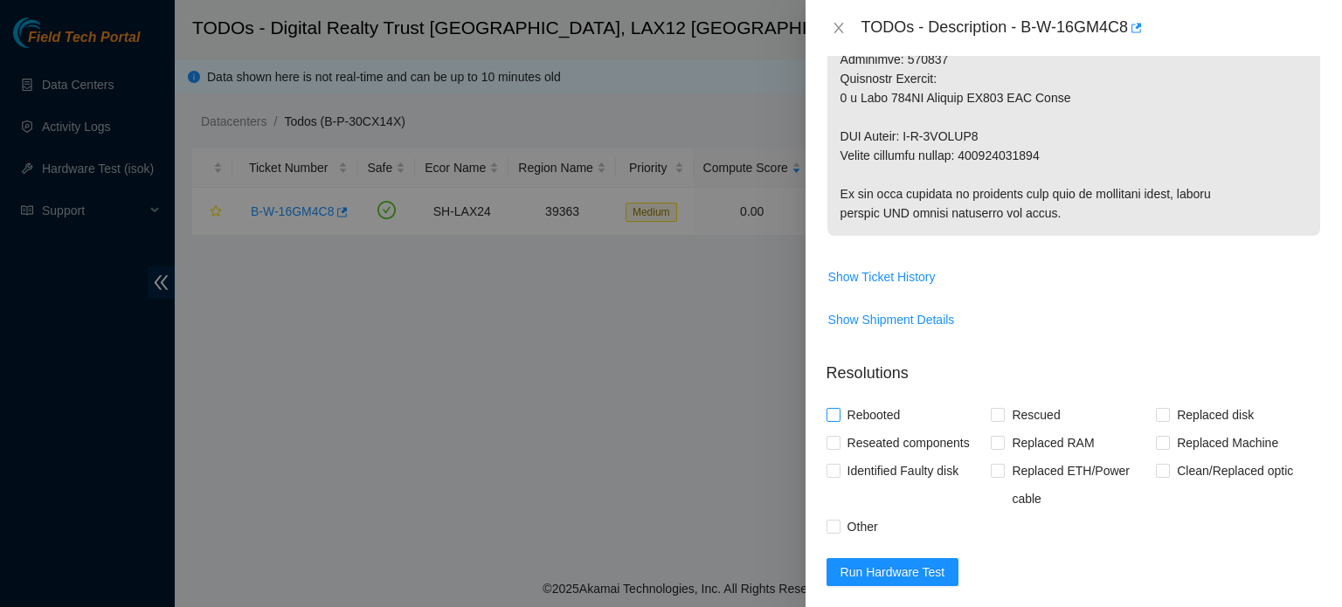
type Tracking "463470057701"
drag, startPoint x: 889, startPoint y: 409, endPoint x: 944, endPoint y: 405, distance: 55.2
click at [890, 409] on span "Rebooted" at bounding box center [874, 415] width 67 height 28
click at [839, 409] on input "Rebooted" at bounding box center [833, 414] width 12 height 12
checkbox input "true"
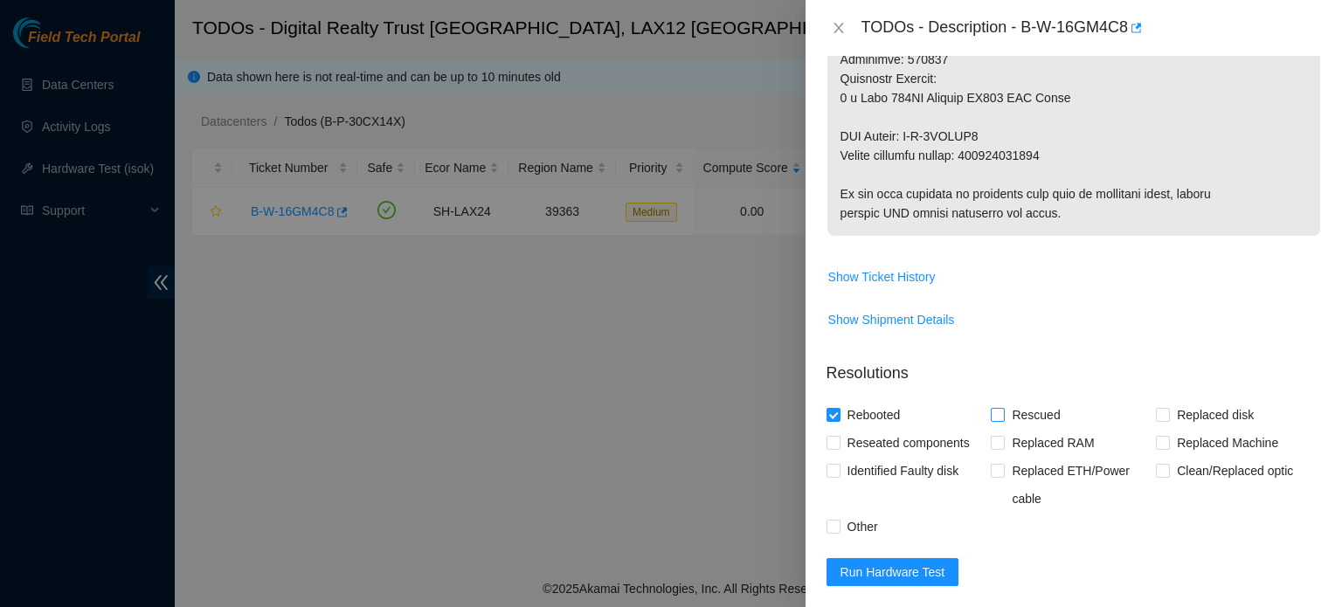
click at [1031, 412] on span "Rescued" at bounding box center [1036, 415] width 62 height 28
click at [1003, 412] on input "Rescued" at bounding box center [997, 414] width 12 height 12
checkbox input "true"
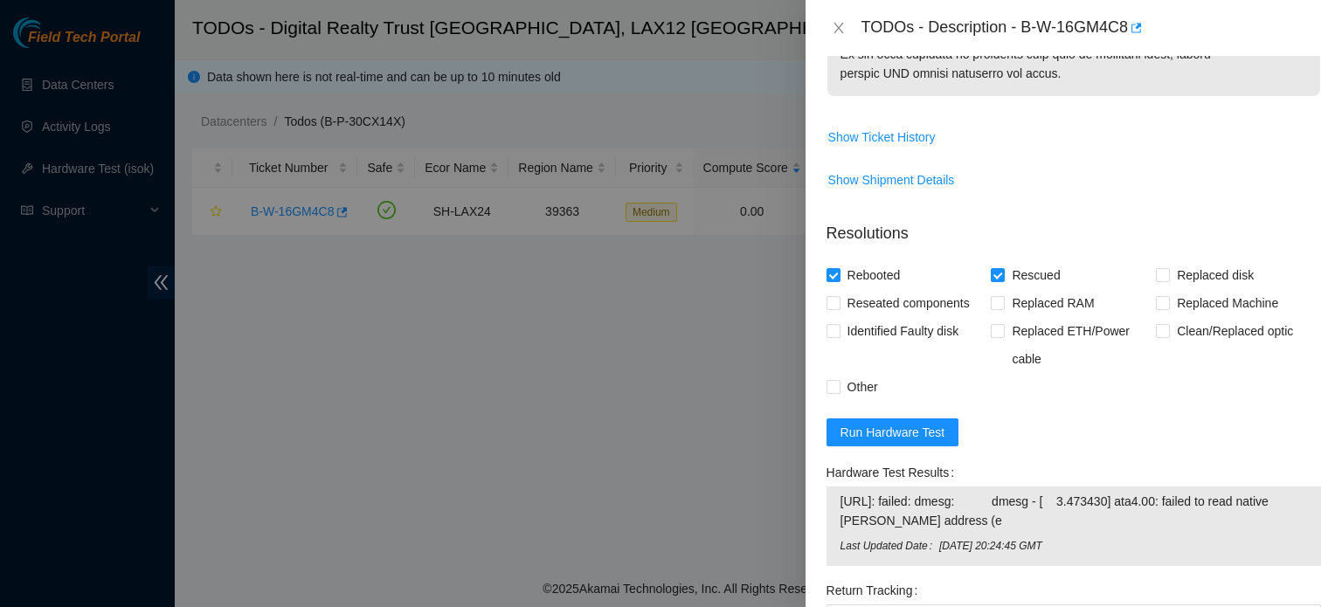
scroll to position [1223, 0]
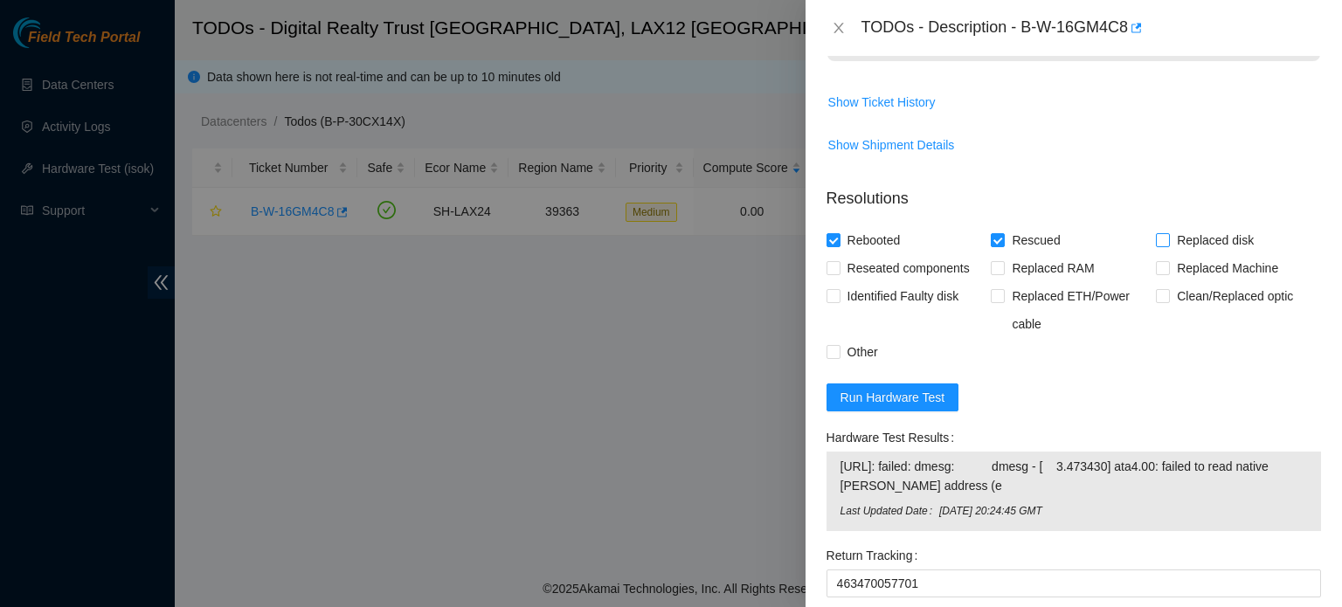
click at [1182, 228] on span "Replaced disk" at bounding box center [1215, 240] width 91 height 28
click at [1168, 233] on input "Replaced disk" at bounding box center [1162, 239] width 12 height 12
checkbox input "true"
click at [915, 267] on span "Reseated components" at bounding box center [909, 268] width 136 height 28
click at [839, 267] on input "Reseated components" at bounding box center [833, 267] width 12 height 12
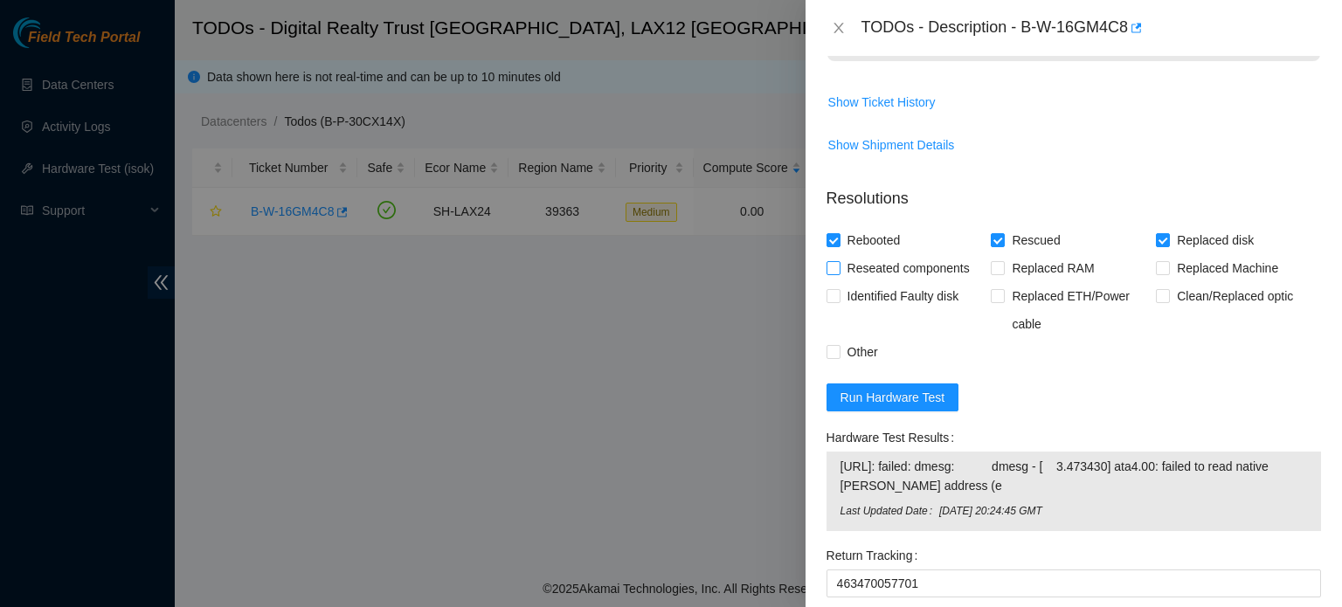
checkbox input "true"
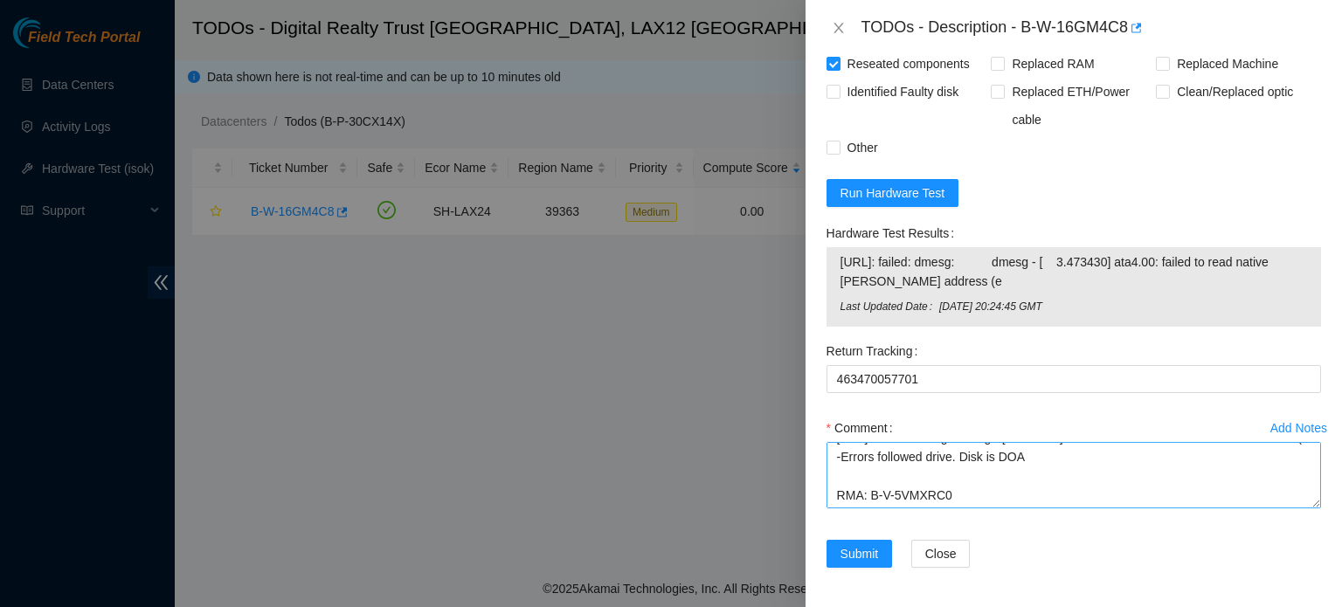
scroll to position [461, 0]
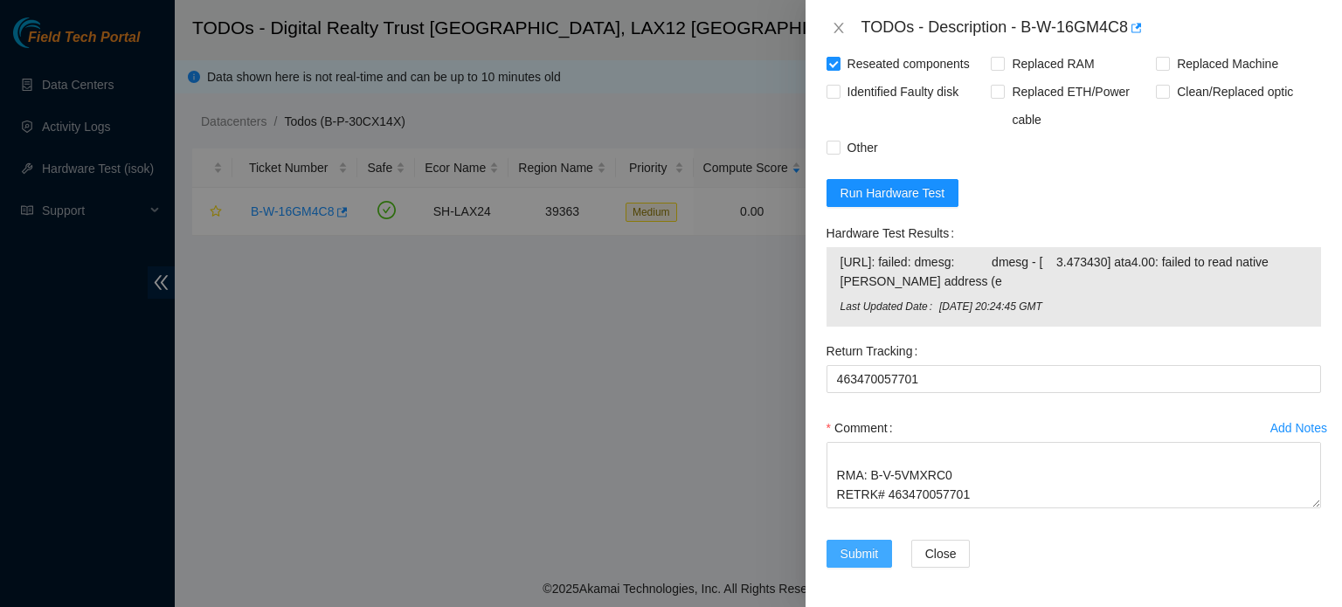
click at [851, 545] on span "Submit" at bounding box center [860, 553] width 38 height 19
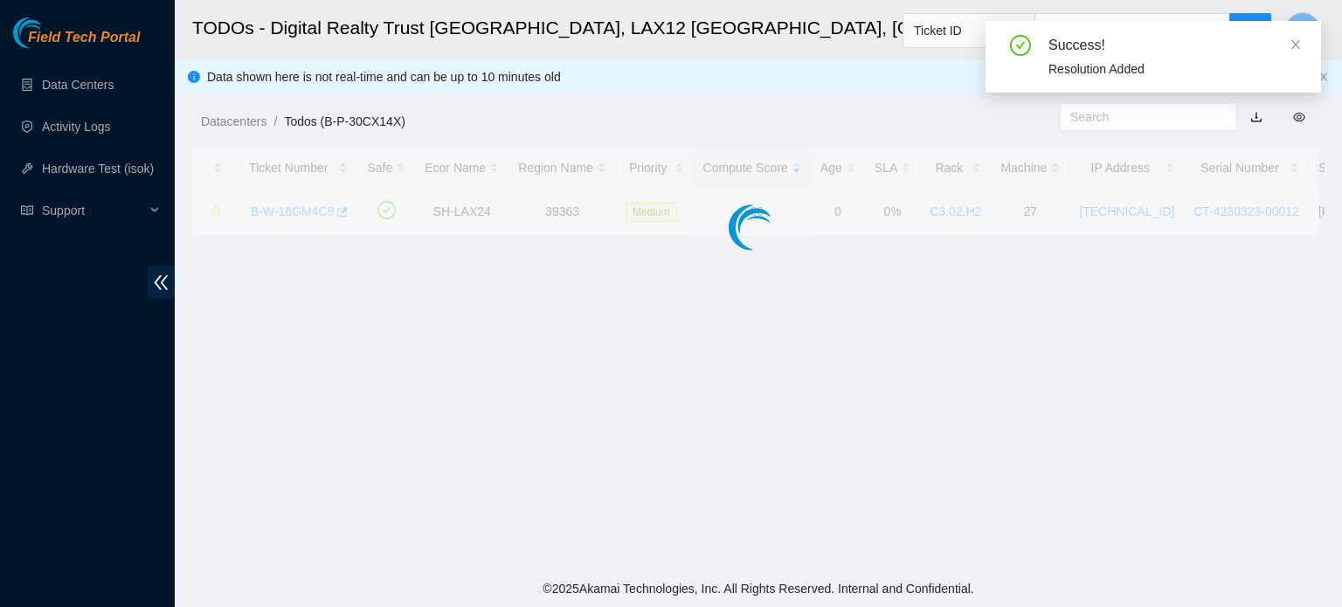
scroll to position [479, 0]
